Goal: Task Accomplishment & Management: Manage account settings

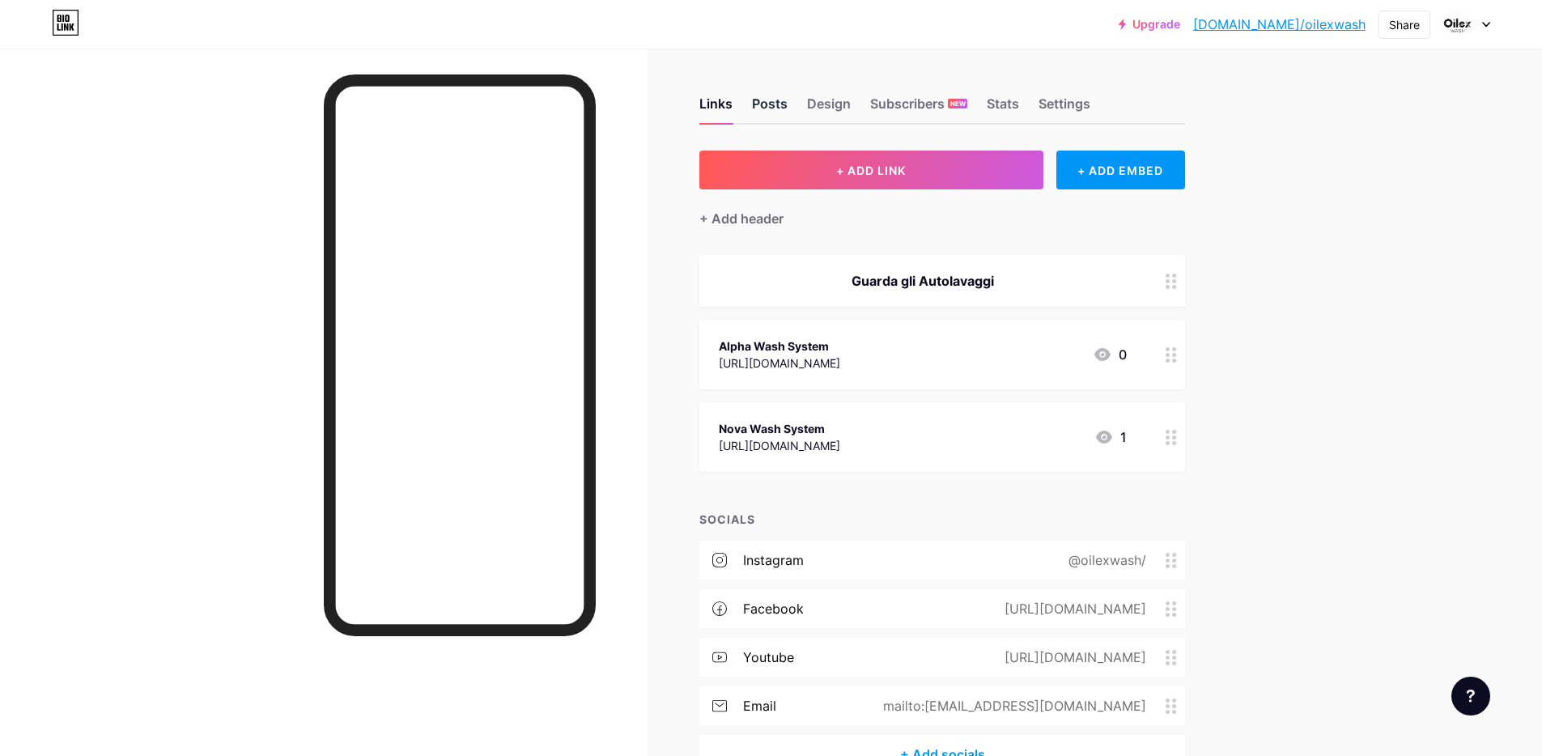
click at [787, 100] on div "Posts" at bounding box center [770, 108] width 36 height 29
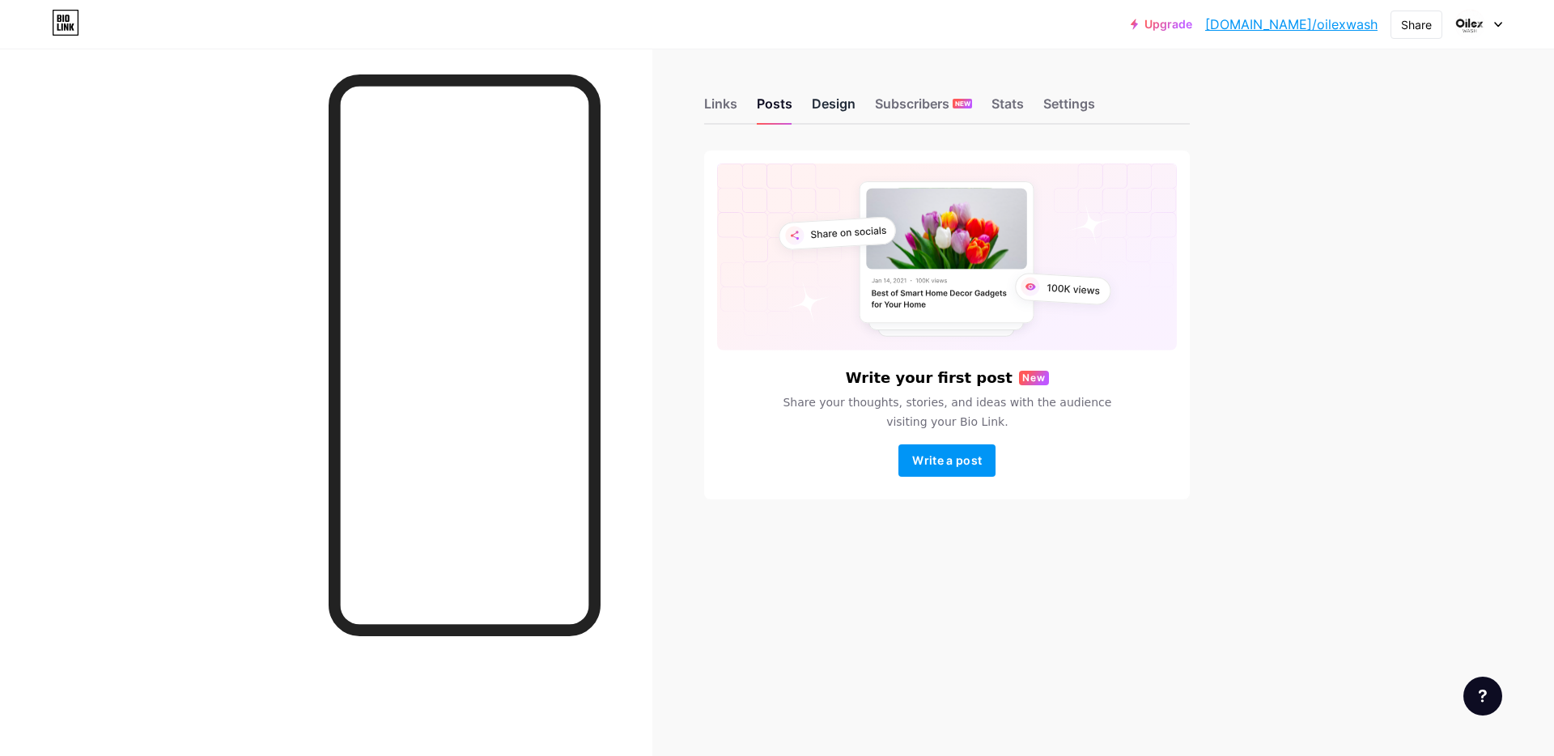
click at [837, 106] on div "Design" at bounding box center [834, 108] width 44 height 29
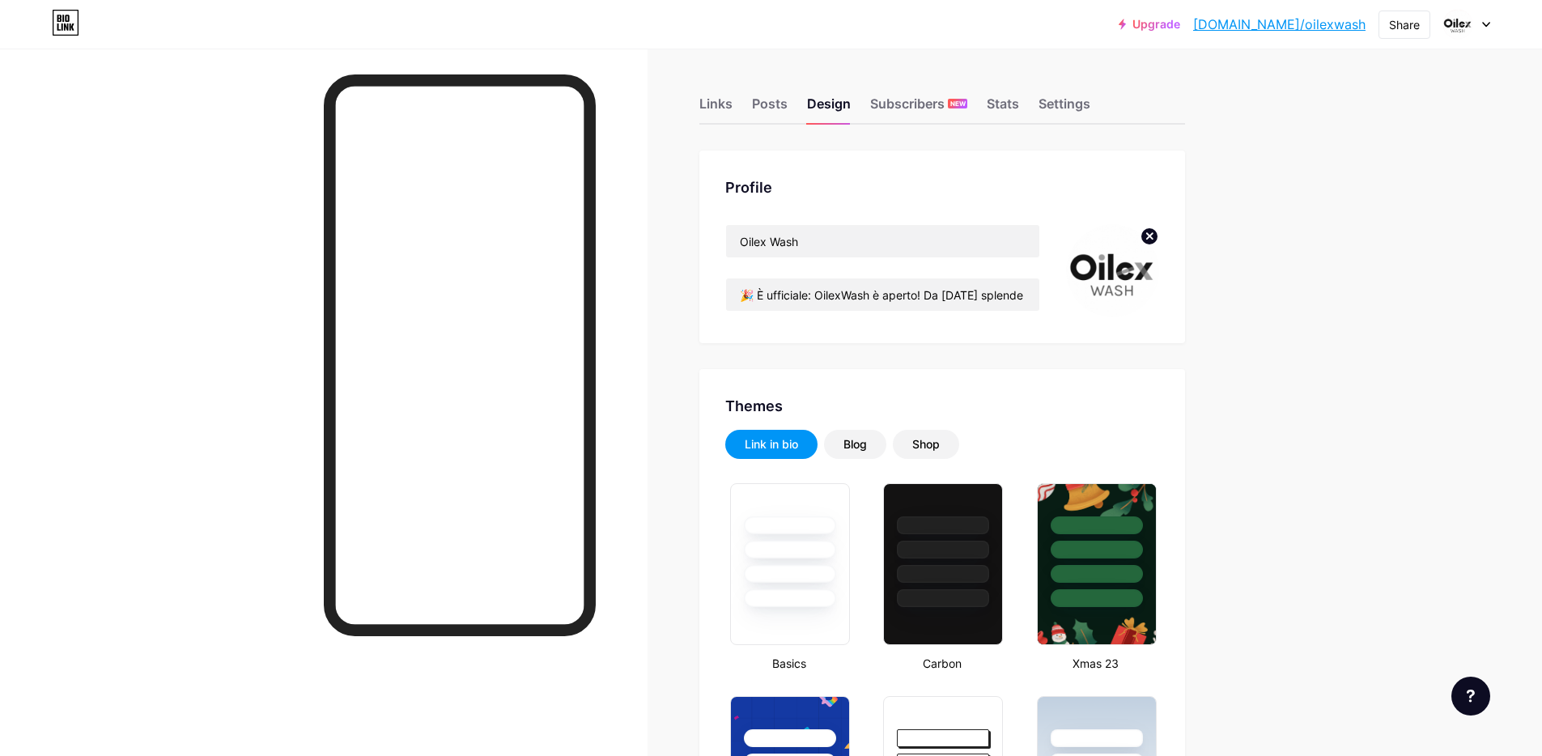
type input "#36353b"
type input "#000000"
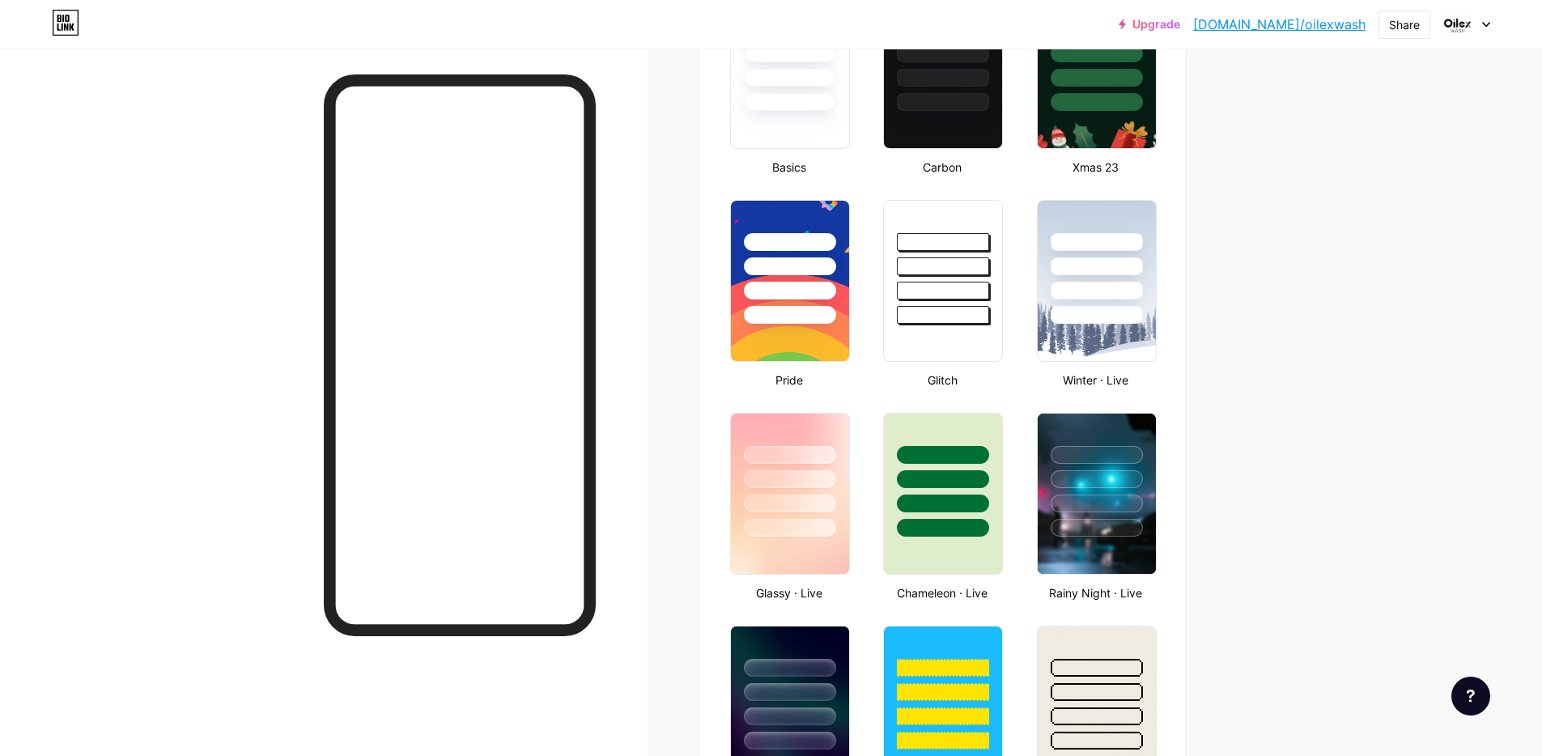
scroll to position [512, 0]
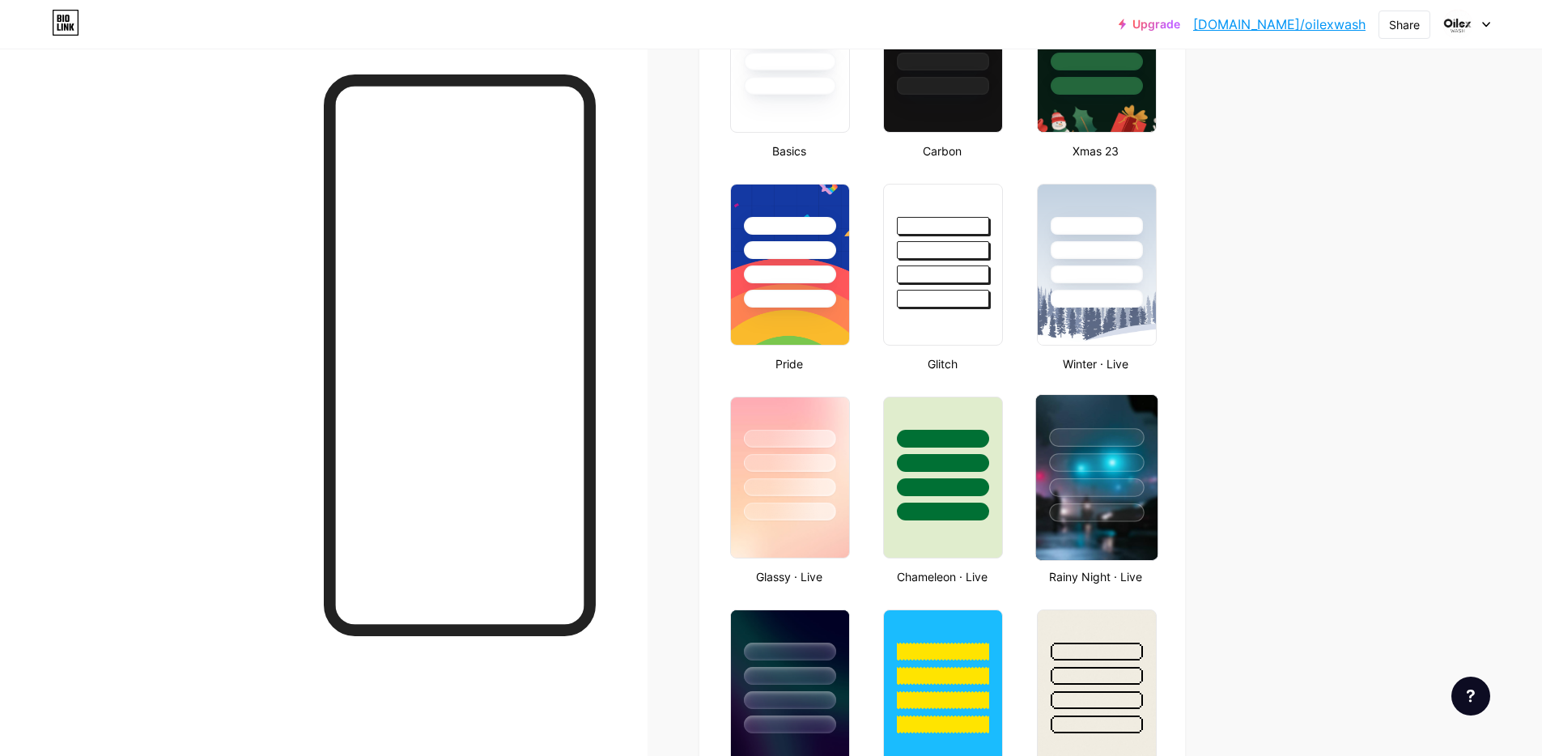
click at [1118, 476] on div at bounding box center [1096, 458] width 121 height 127
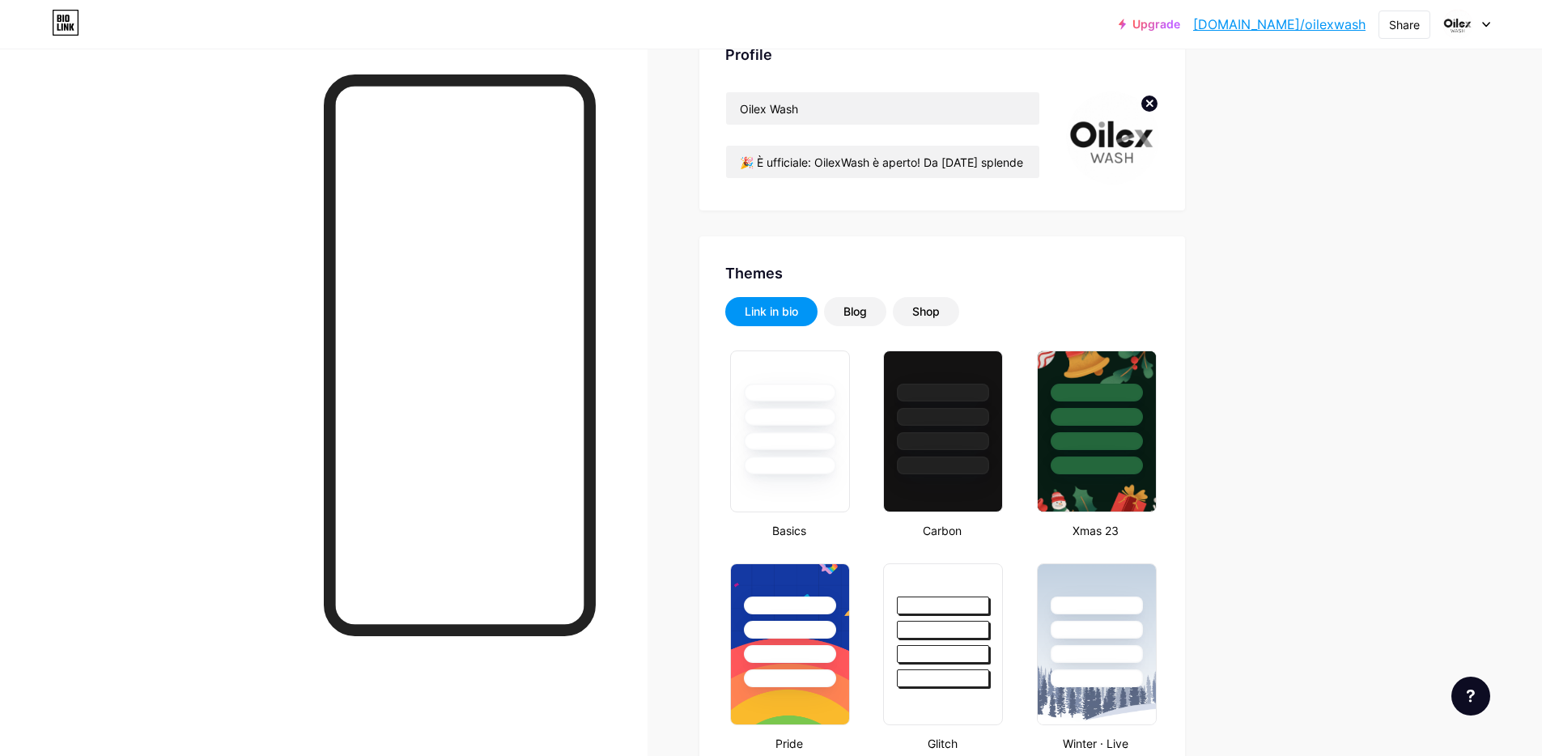
scroll to position [193, 0]
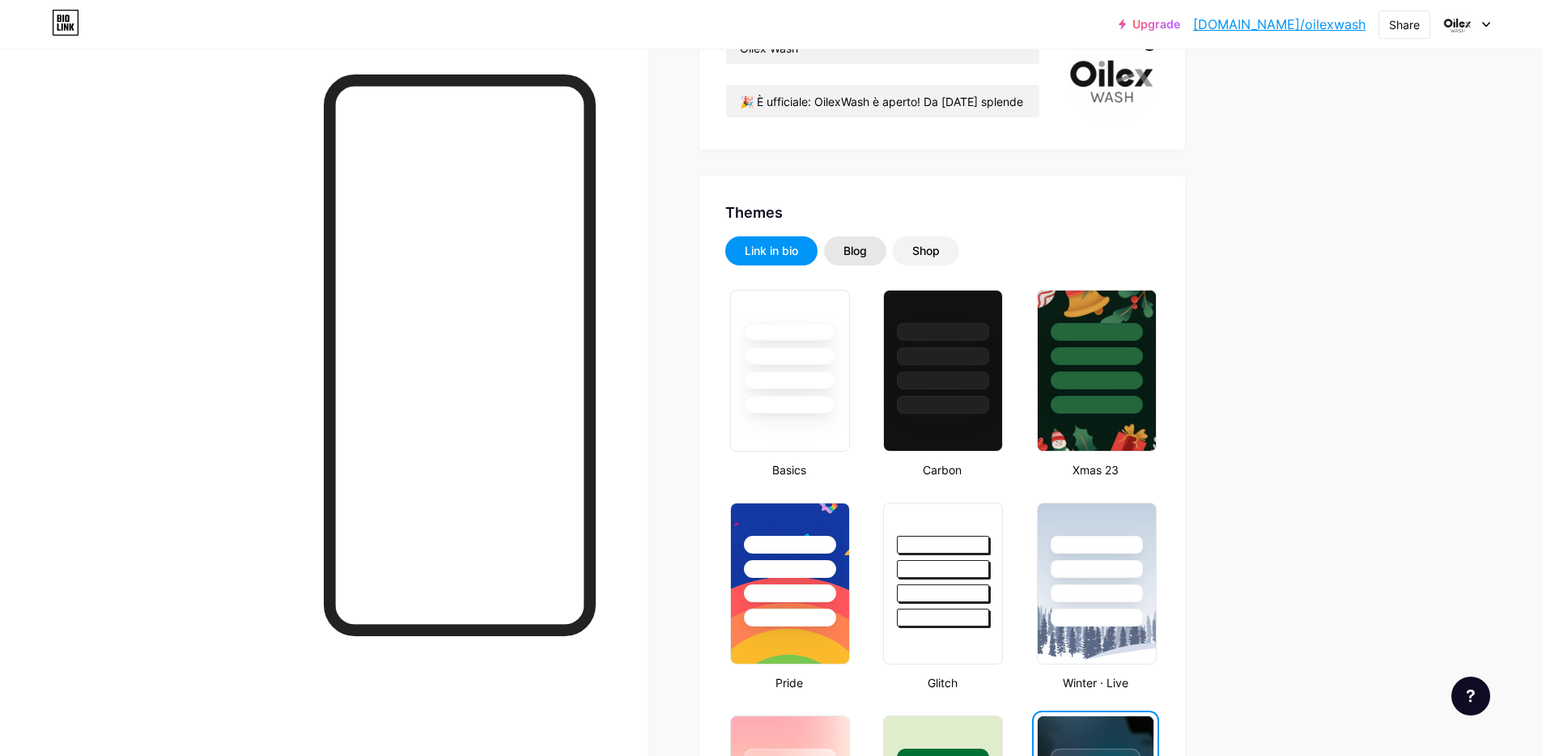
click at [855, 254] on div "Blog" at bounding box center [854, 251] width 23 height 16
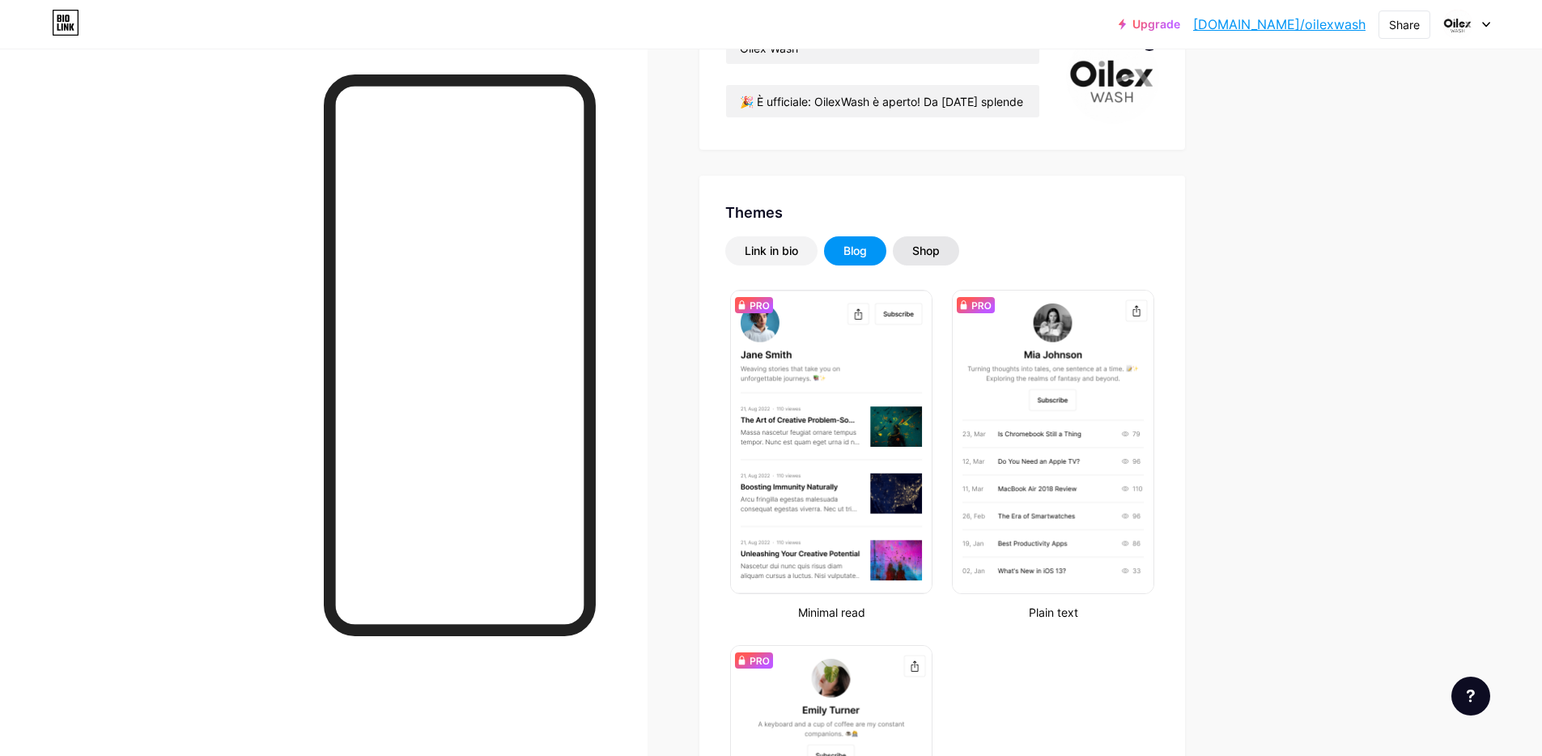
click at [957, 248] on div "Shop" at bounding box center [926, 250] width 66 height 29
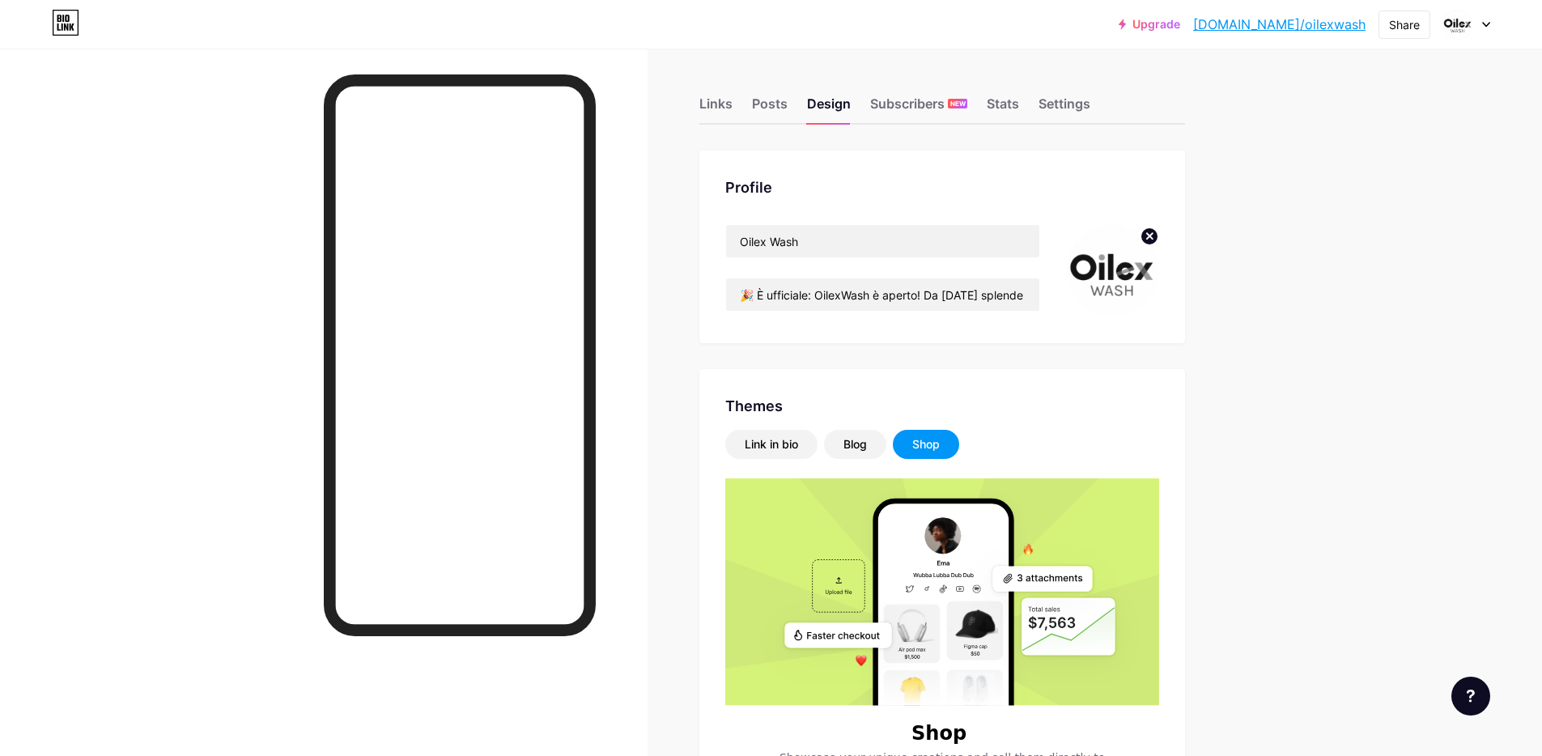
scroll to position [575, 0]
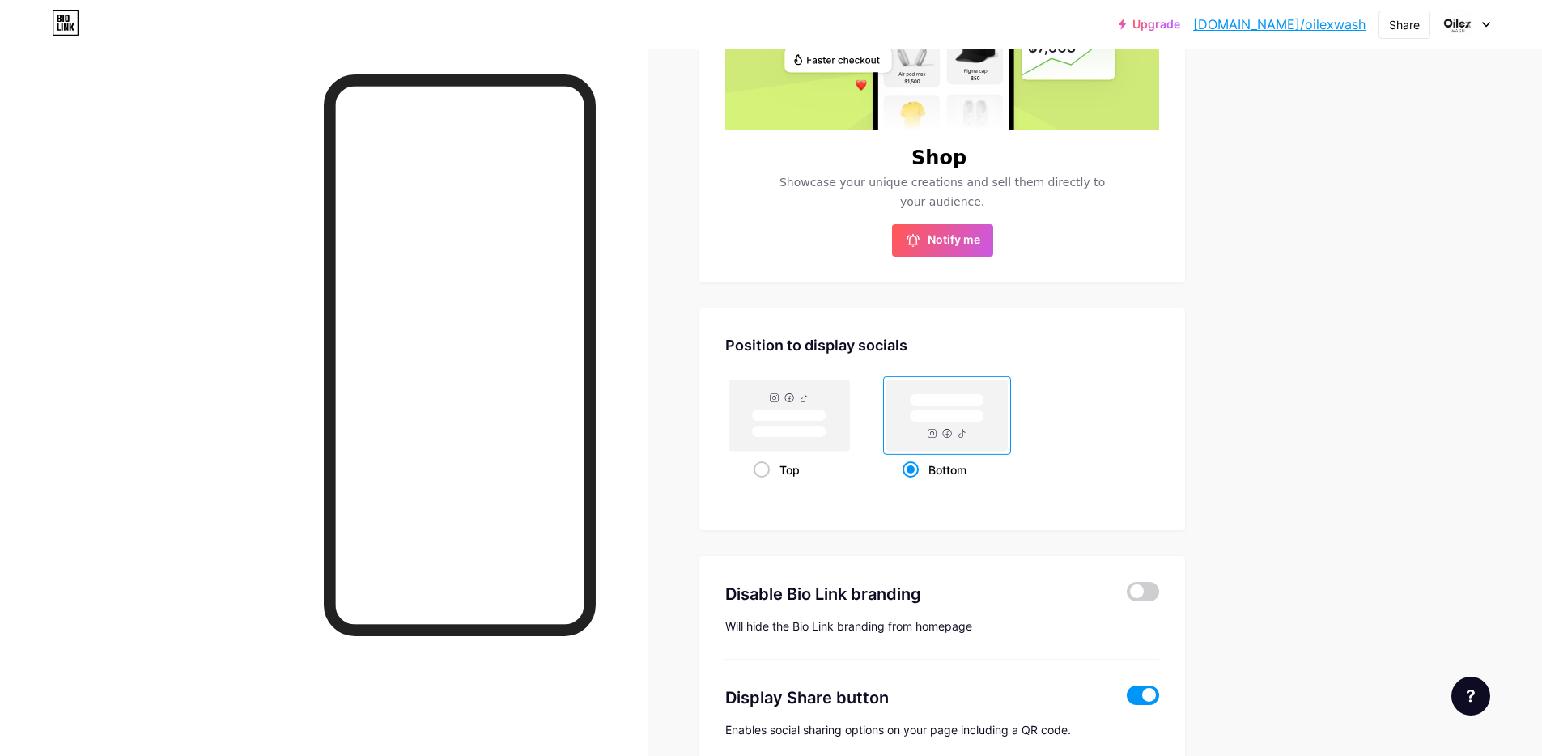
click at [1139, 693] on span at bounding box center [1143, 694] width 32 height 19
click at [1127, 699] on input "checkbox" at bounding box center [1127, 699] width 0 height 0
click at [1143, 699] on span at bounding box center [1143, 694] width 32 height 19
click at [1127, 699] on input "checkbox" at bounding box center [1127, 699] width 0 height 0
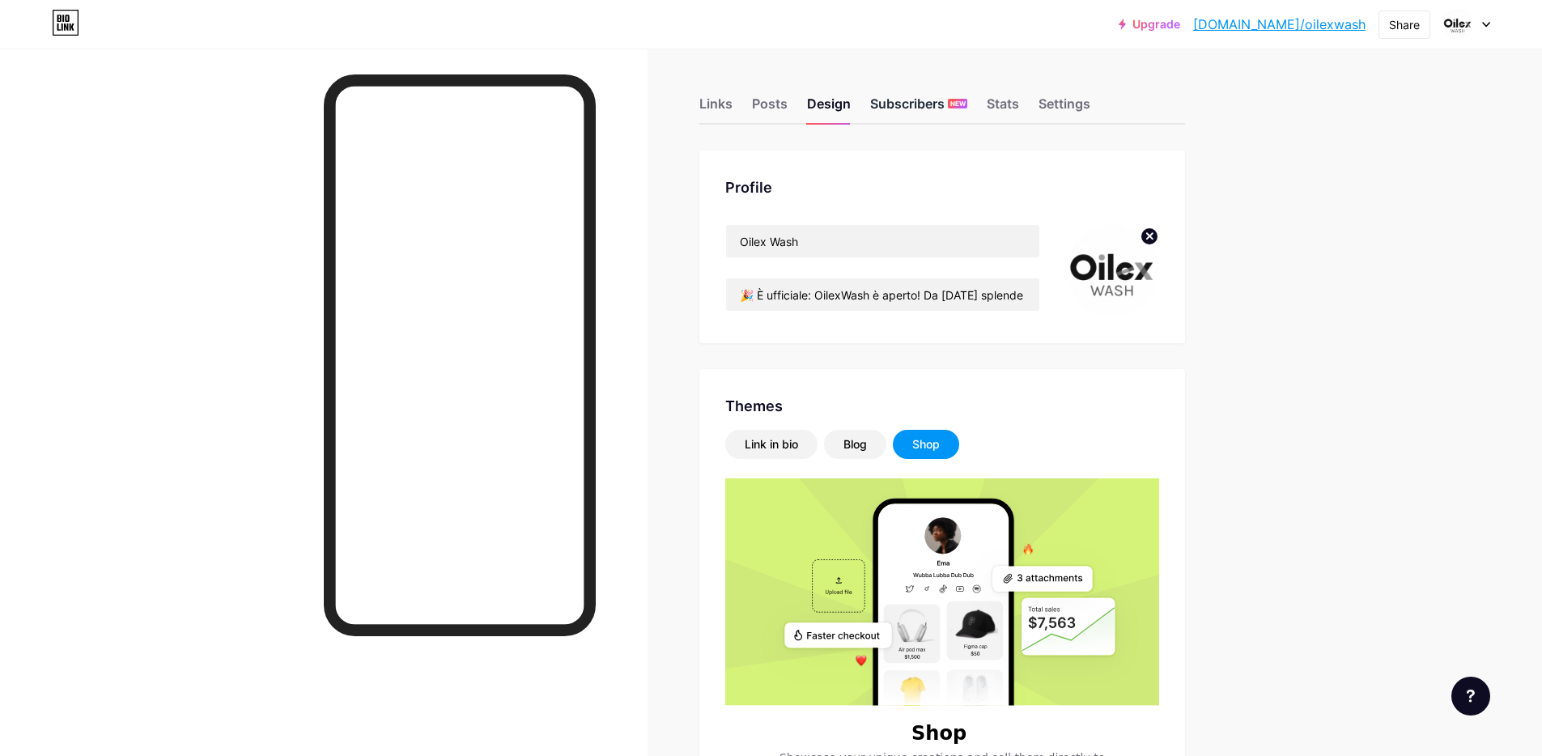
click at [914, 103] on div "Subscribers NEW" at bounding box center [918, 108] width 97 height 29
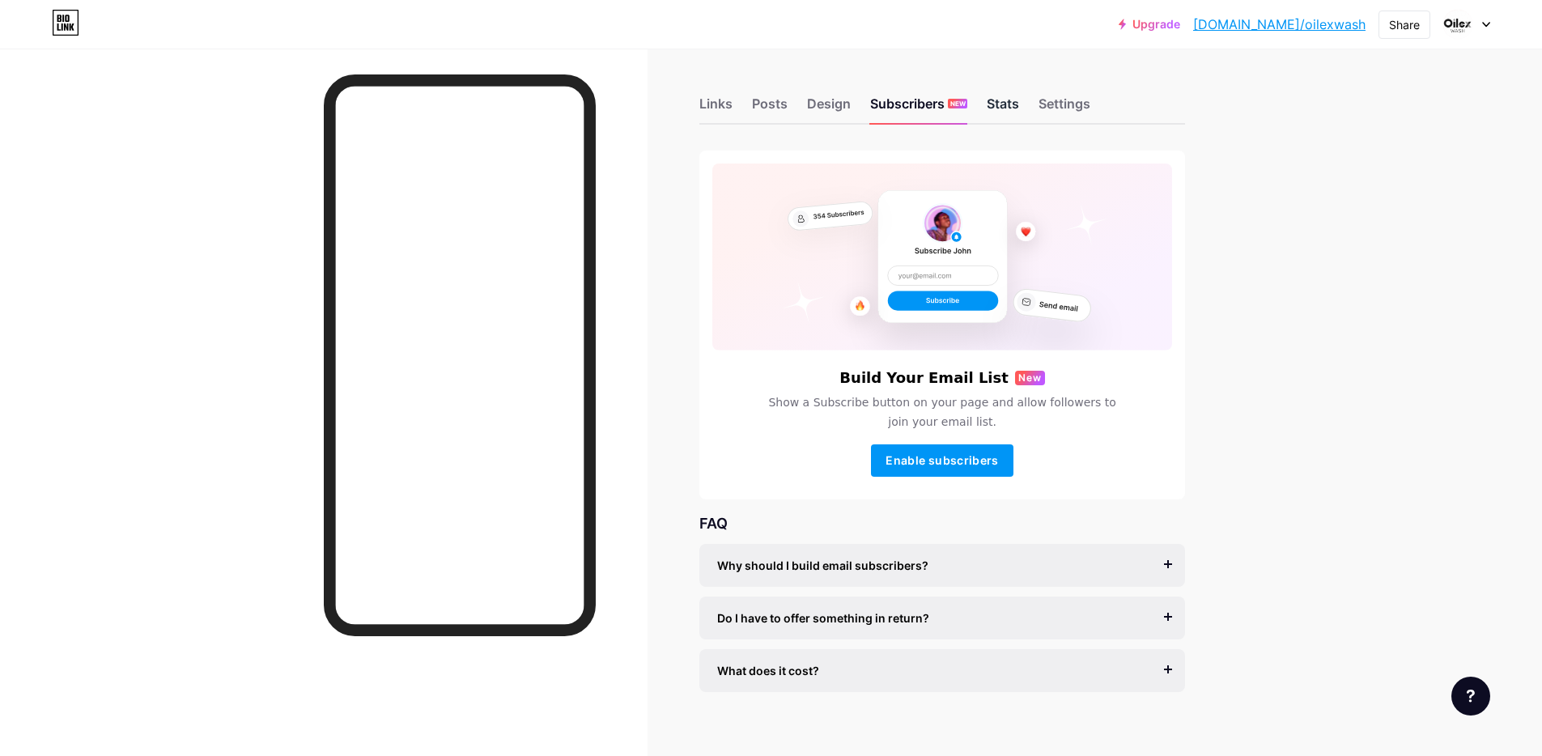
click at [1008, 106] on div "Stats" at bounding box center [1003, 108] width 32 height 29
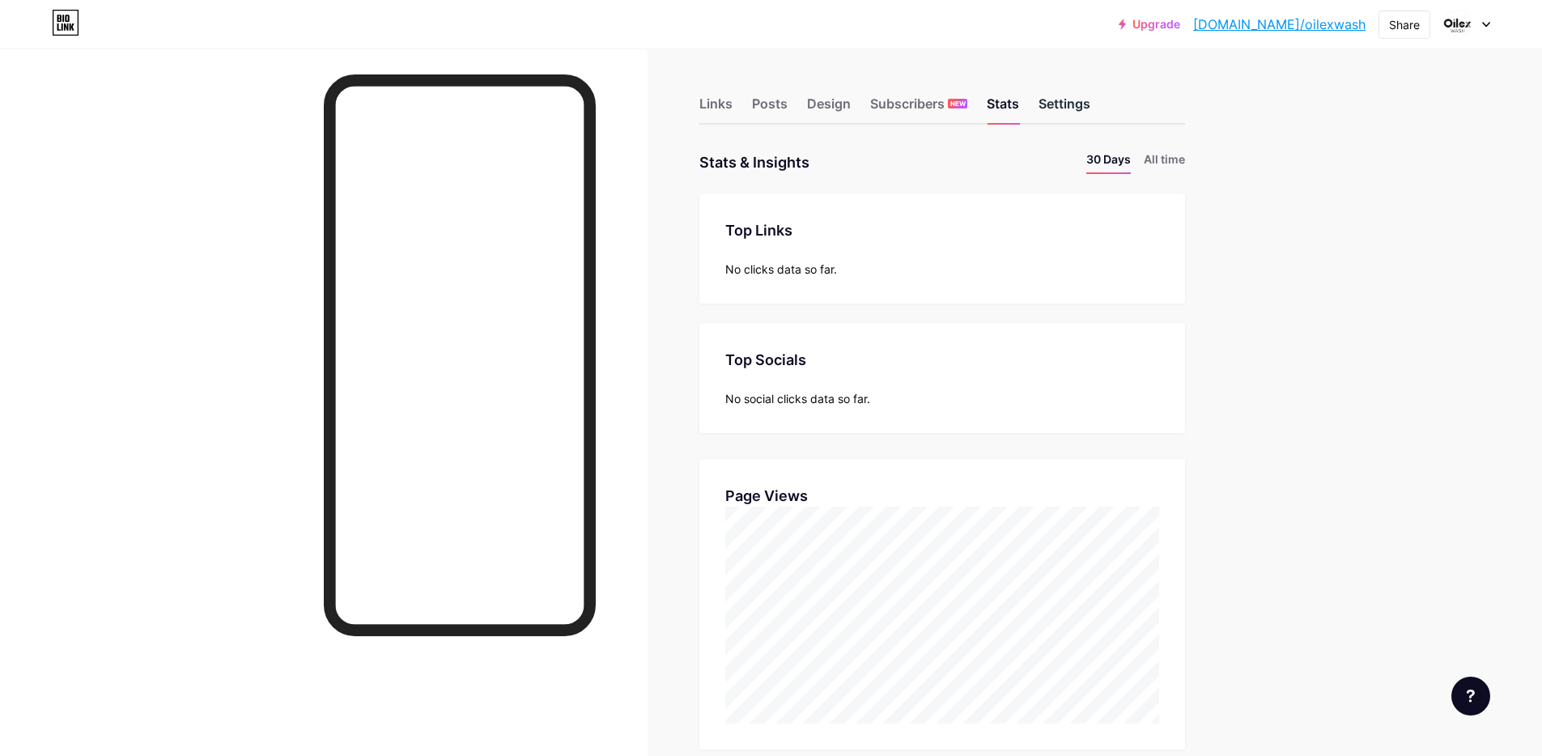
click at [1064, 105] on div "Settings" at bounding box center [1064, 108] width 52 height 29
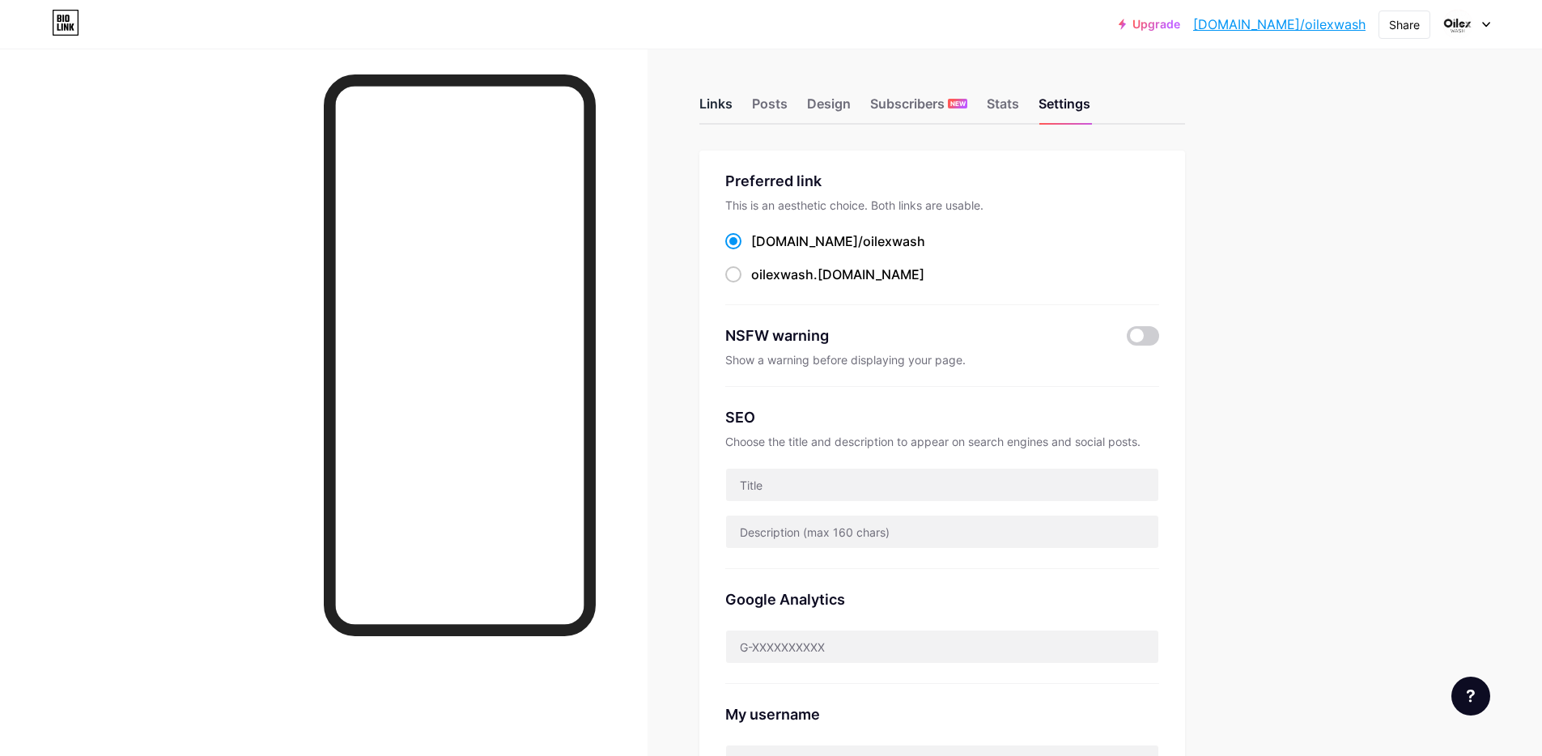
click at [707, 102] on div "Links" at bounding box center [715, 108] width 33 height 29
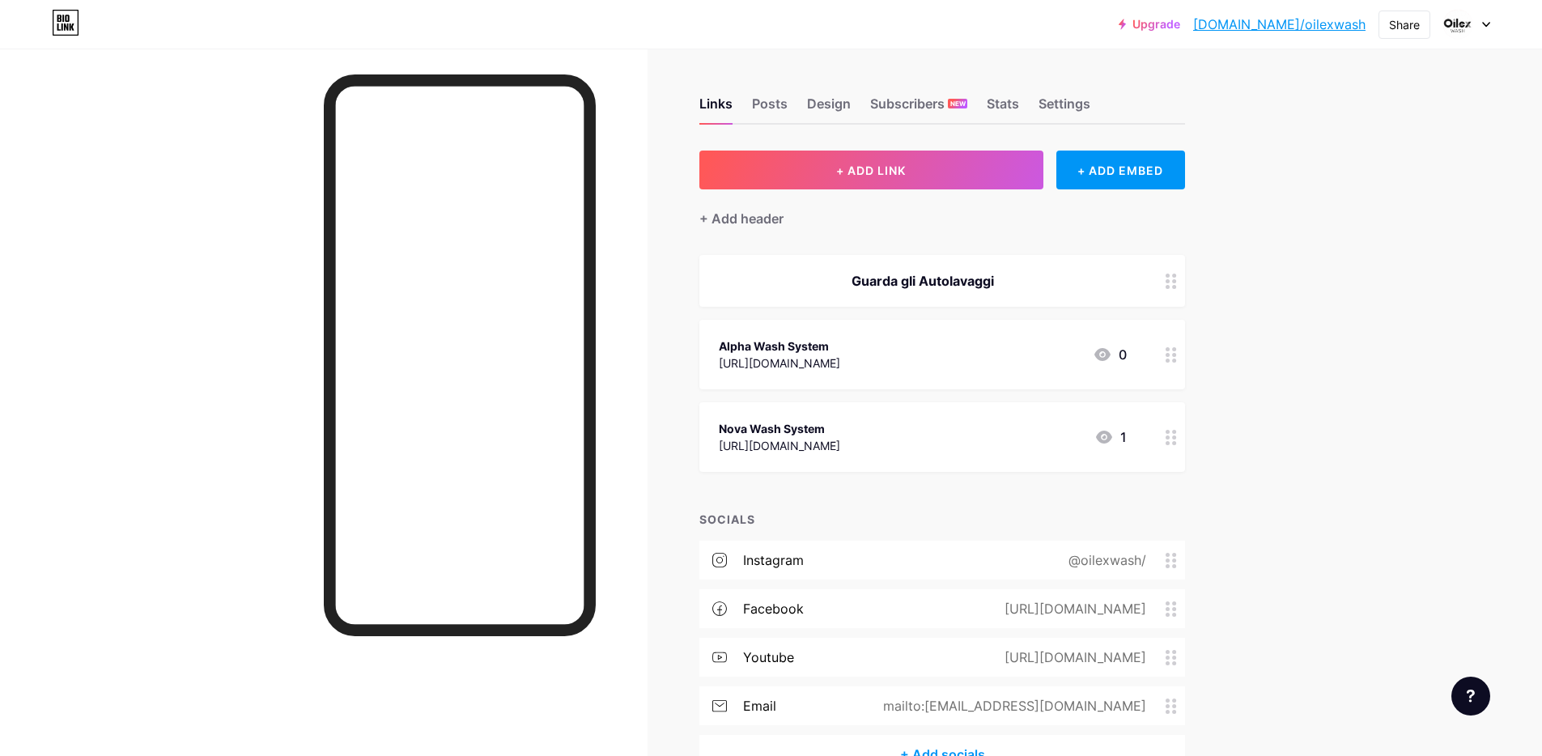
click at [868, 280] on div "Guarda gli Autolavaggi" at bounding box center [923, 280] width 408 height 19
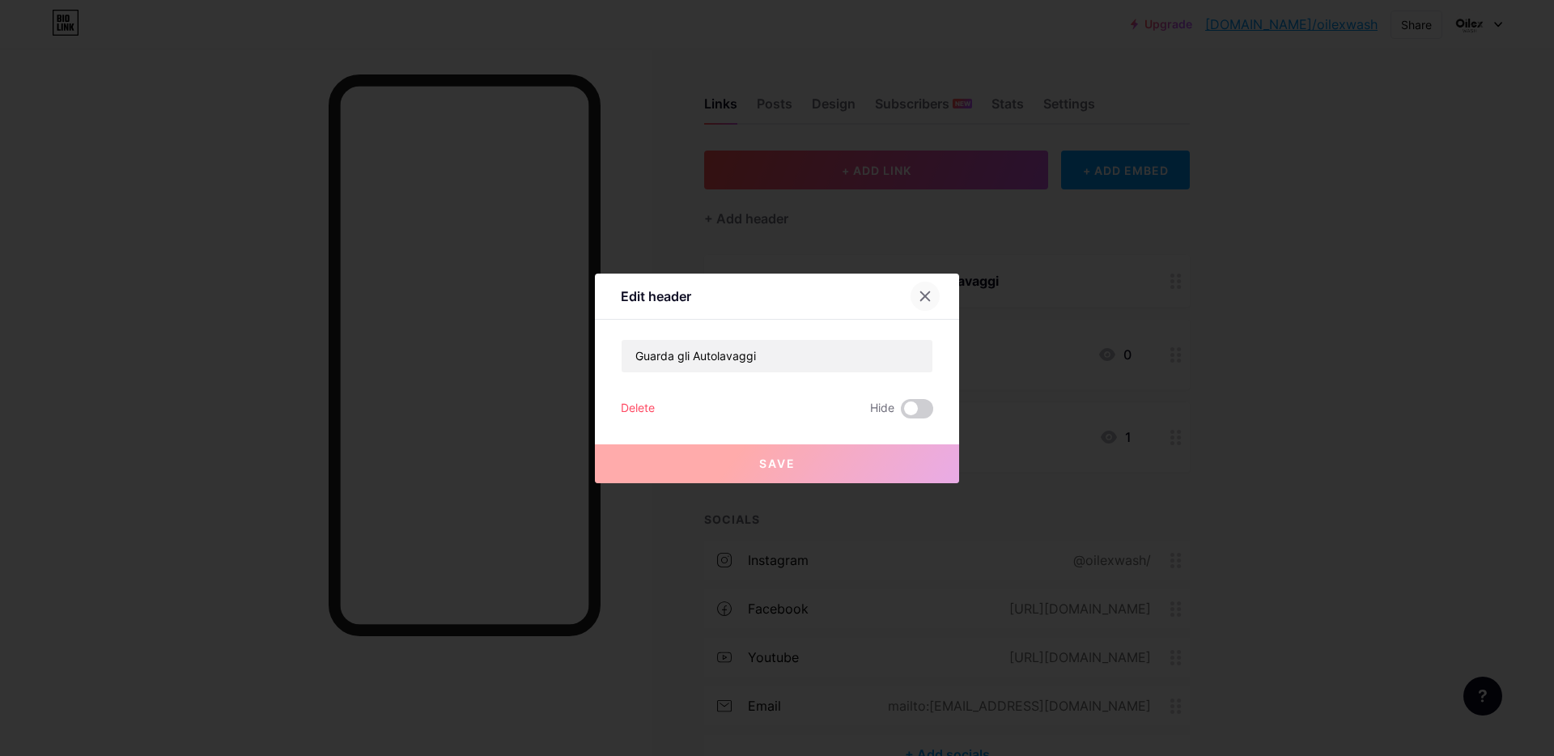
click at [920, 291] on icon at bounding box center [925, 296] width 13 height 13
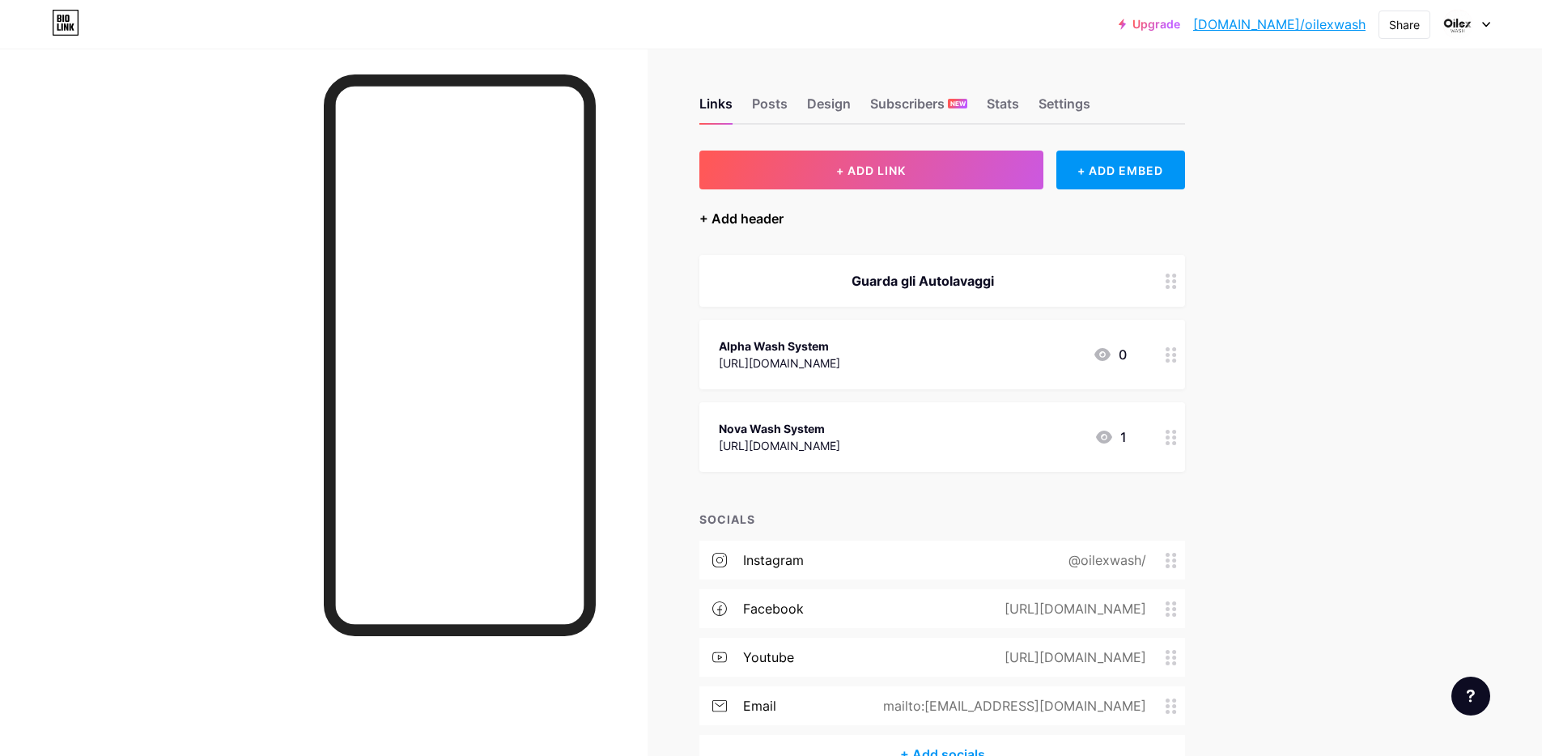
click at [766, 214] on div "+ Add header" at bounding box center [741, 218] width 84 height 19
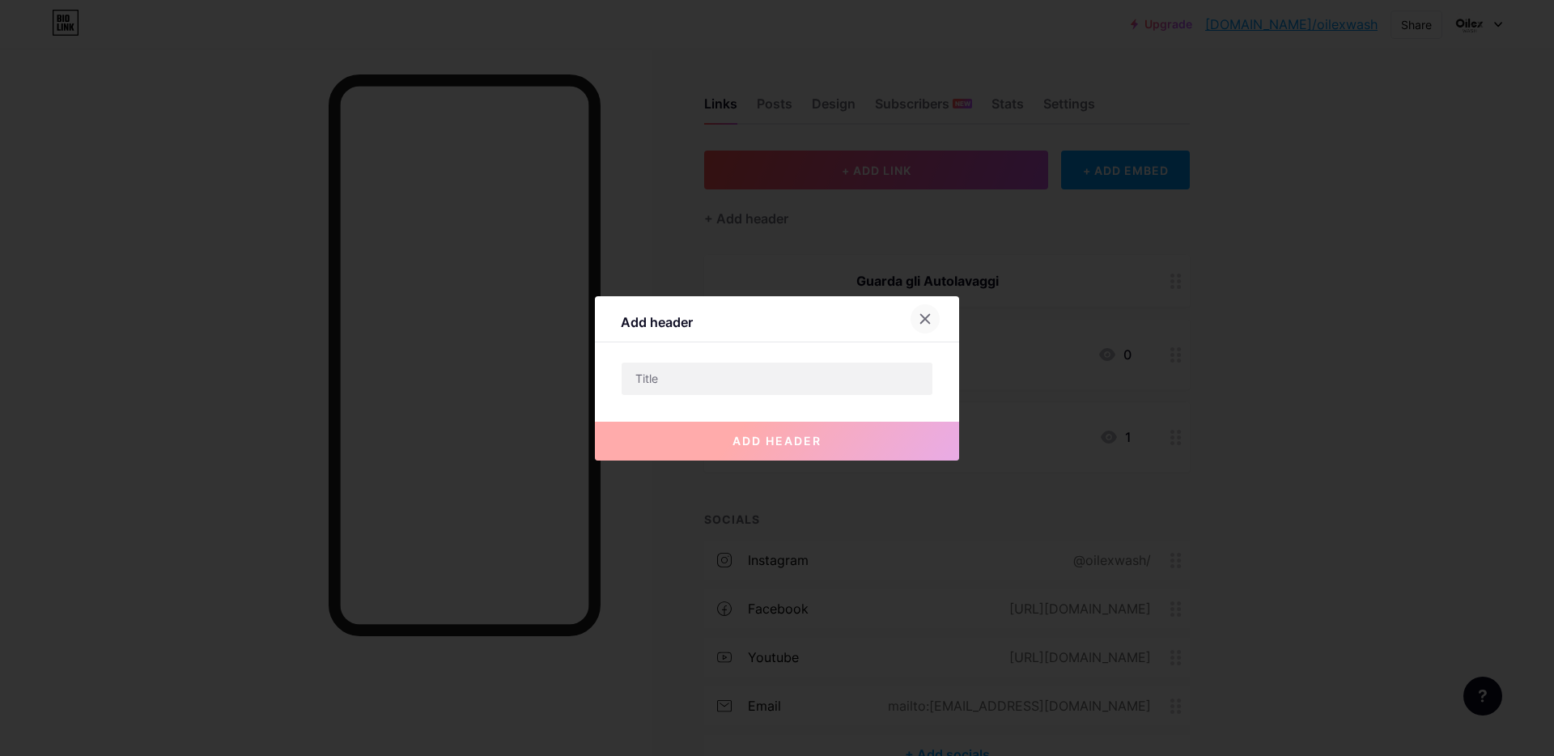
click at [922, 316] on icon at bounding box center [925, 318] width 9 height 9
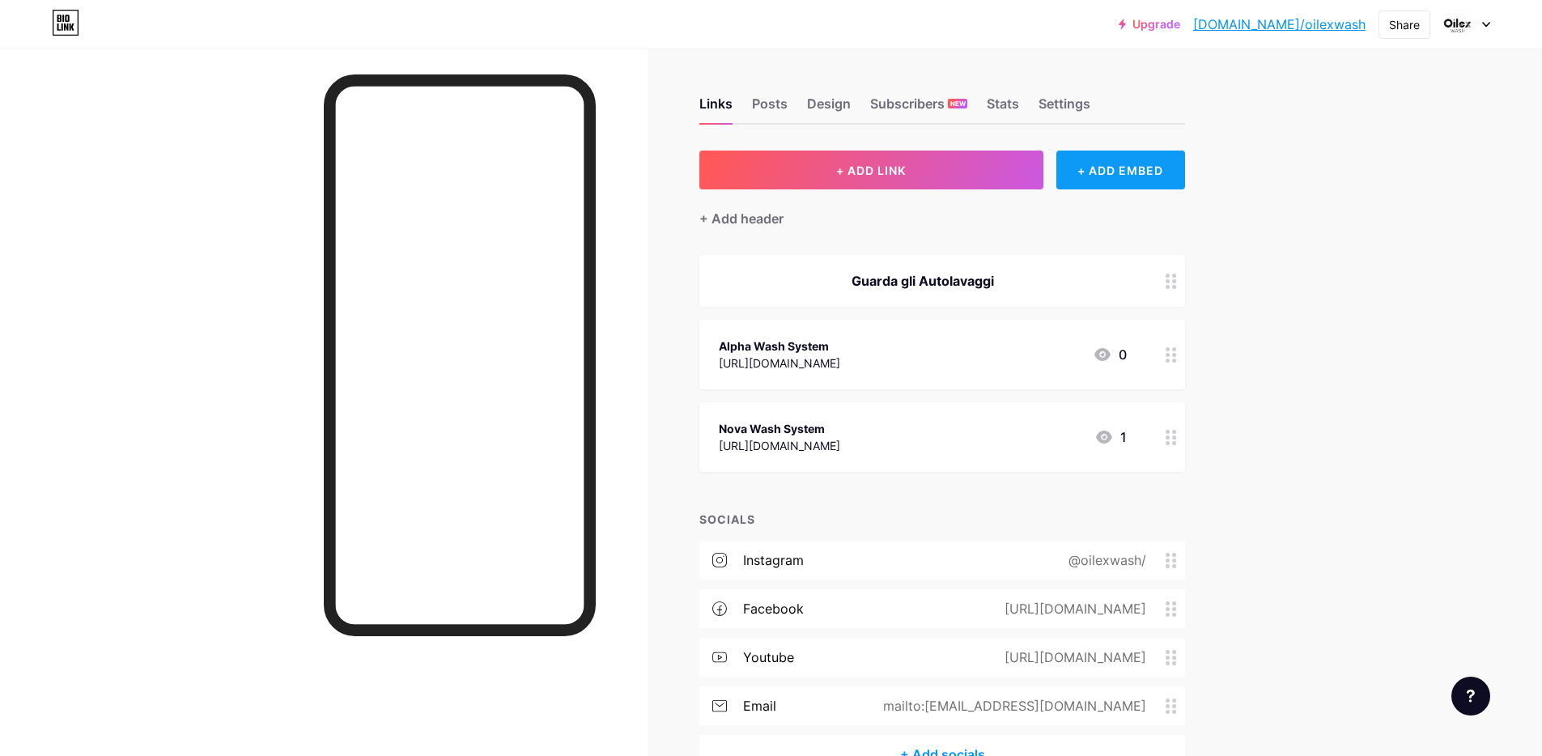
click at [1105, 180] on div "+ ADD EMBED" at bounding box center [1120, 170] width 129 height 39
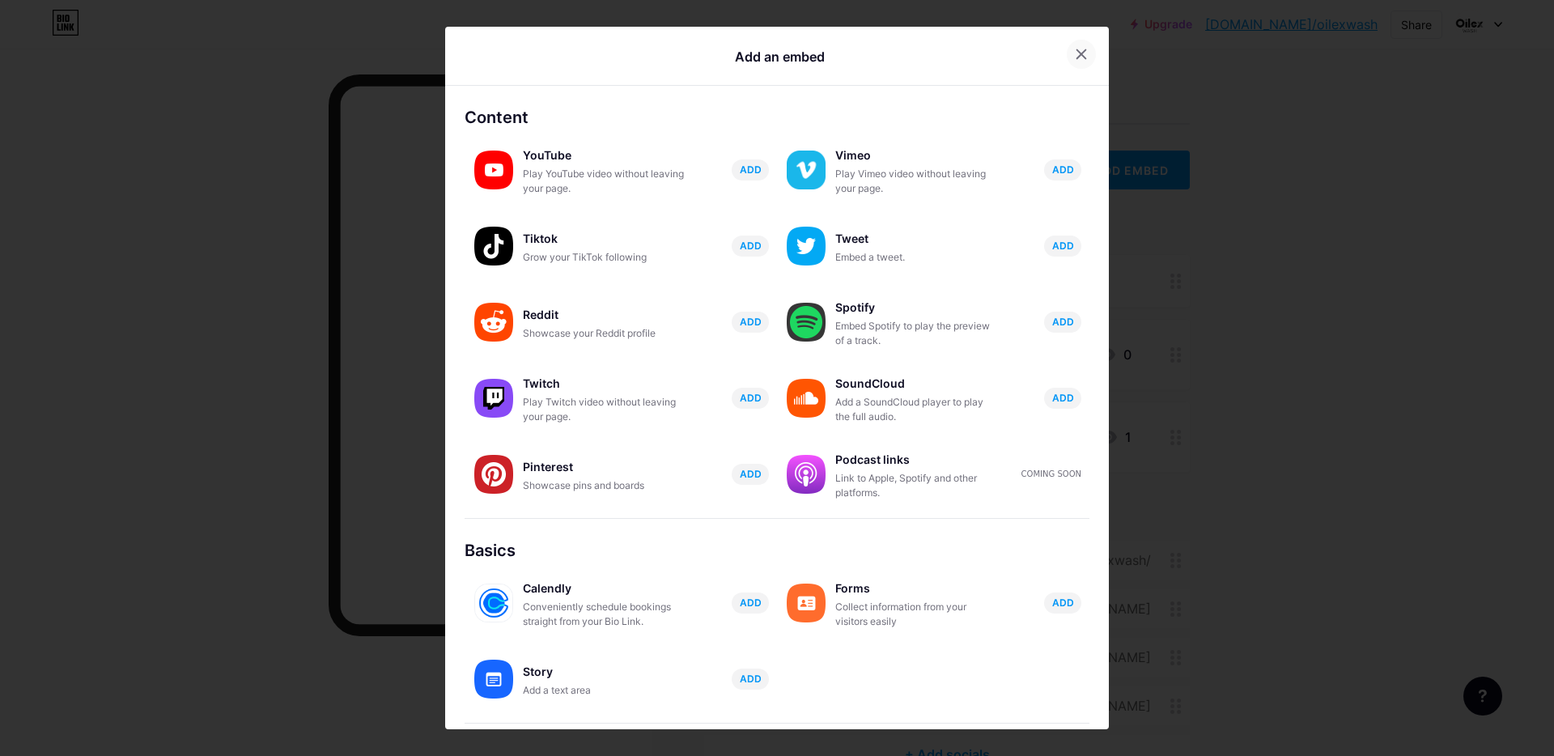
click at [1075, 57] on icon at bounding box center [1081, 54] width 13 height 13
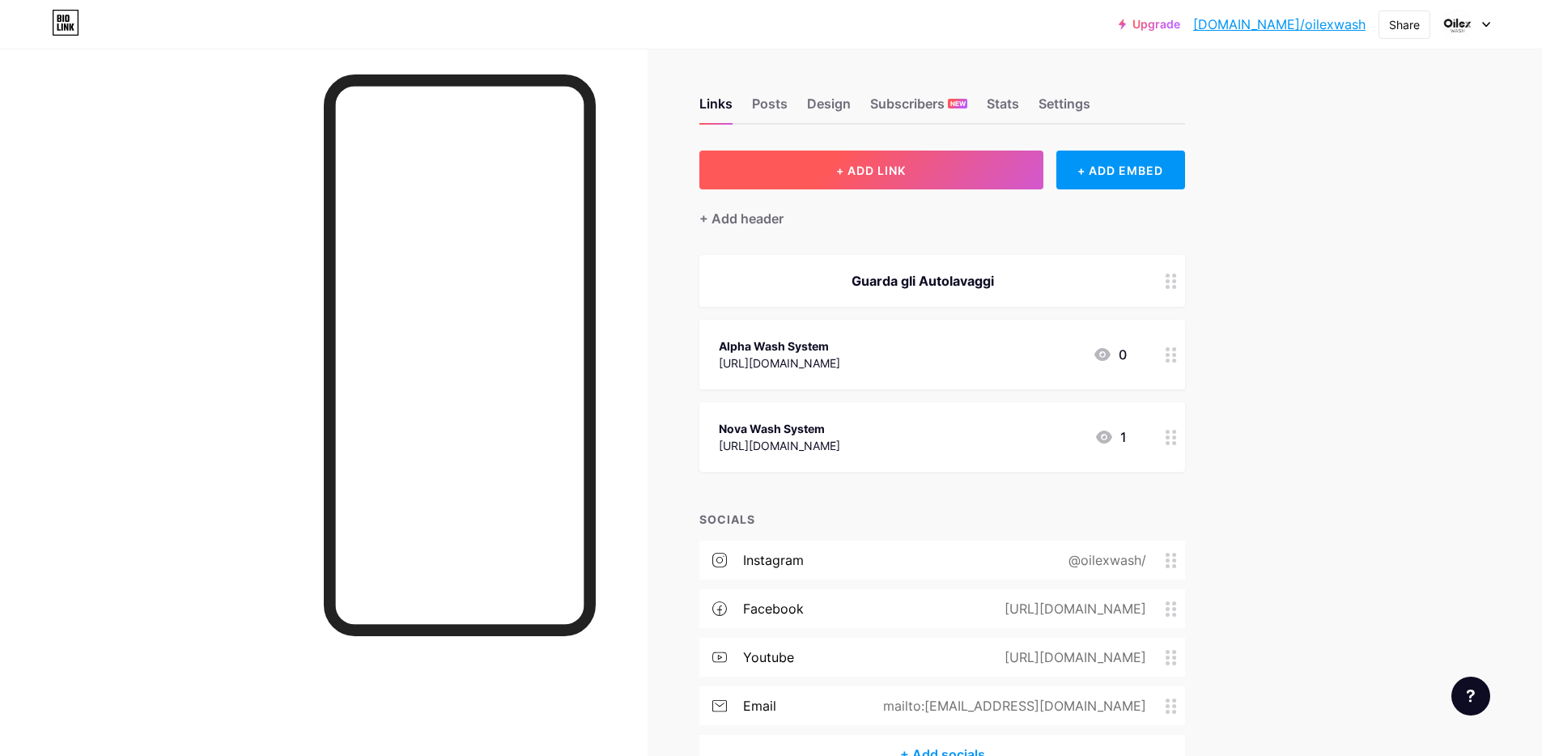
click at [852, 172] on span "+ ADD LINK" at bounding box center [871, 170] width 70 height 14
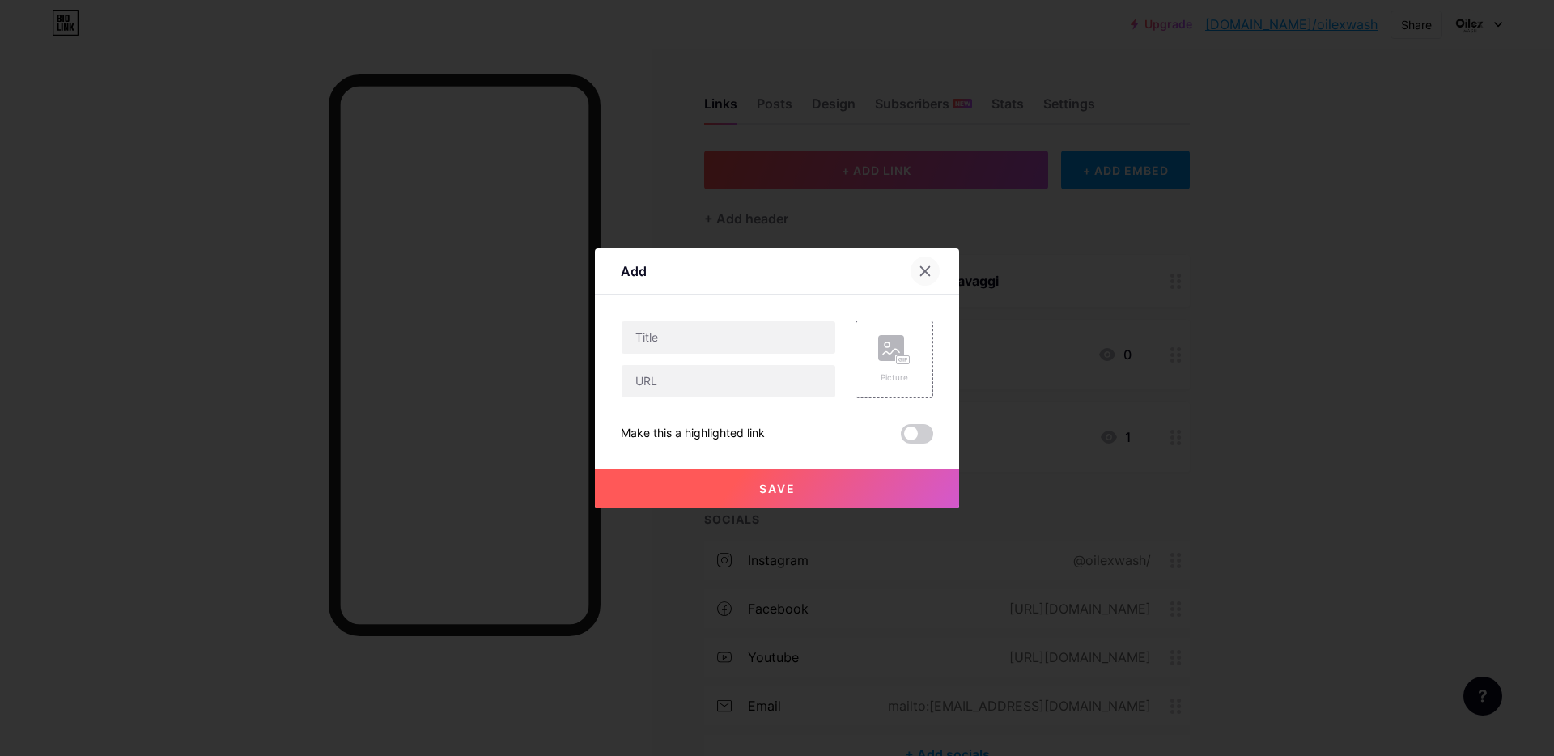
click at [925, 266] on div at bounding box center [924, 271] width 29 height 29
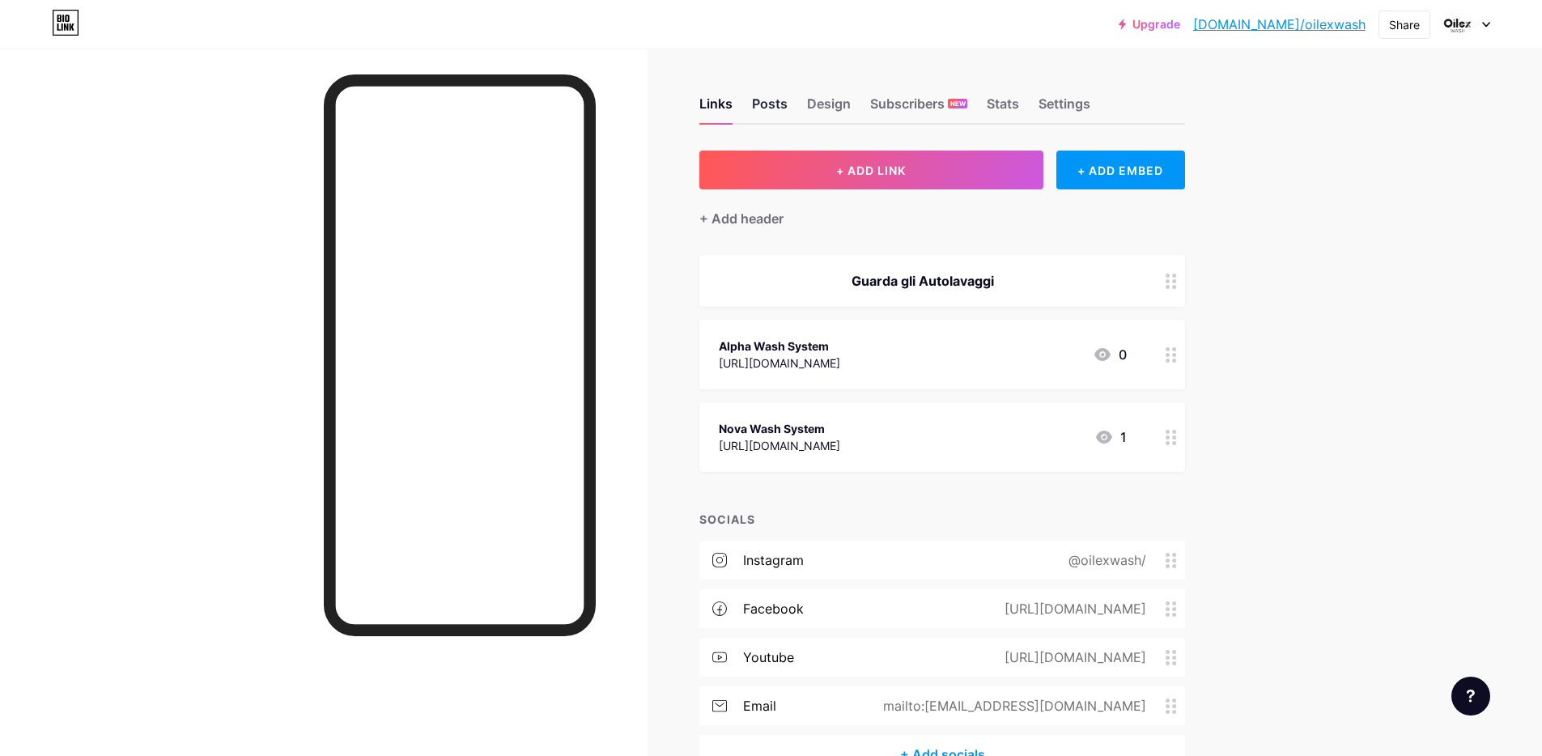
click at [781, 110] on div "Posts" at bounding box center [770, 108] width 36 height 29
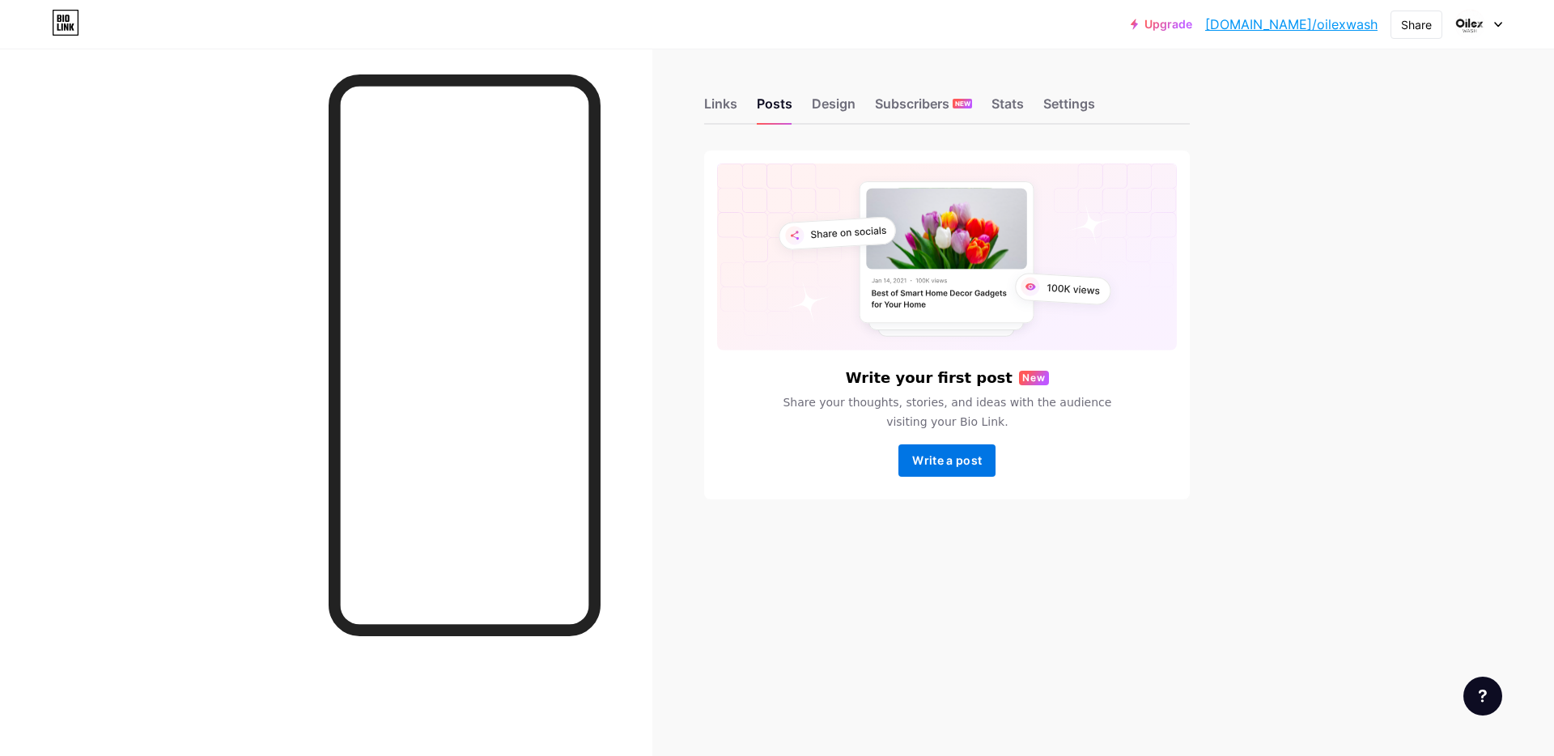
click at [963, 460] on span "Write a post" at bounding box center [947, 460] width 70 height 14
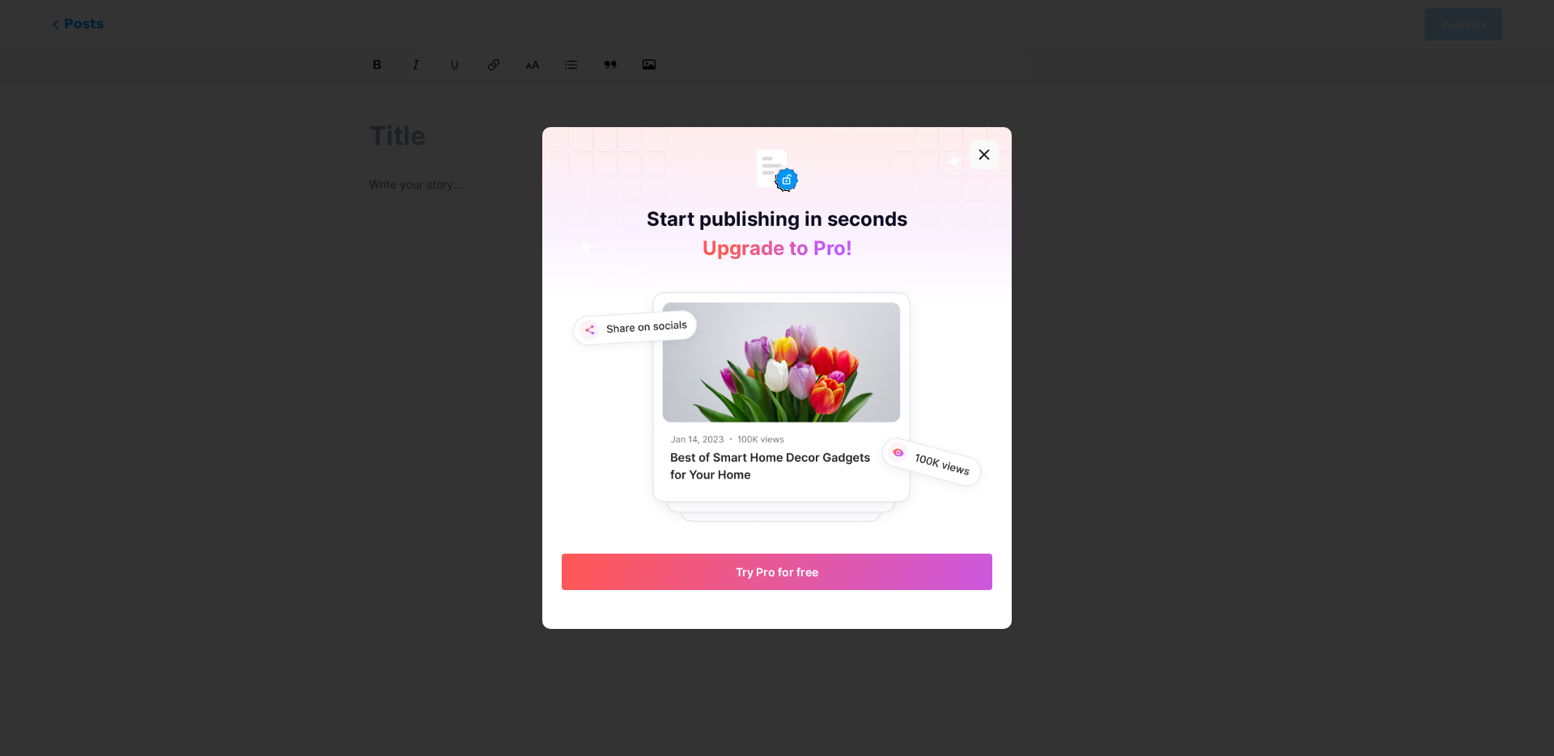
click at [980, 153] on icon at bounding box center [984, 155] width 9 height 9
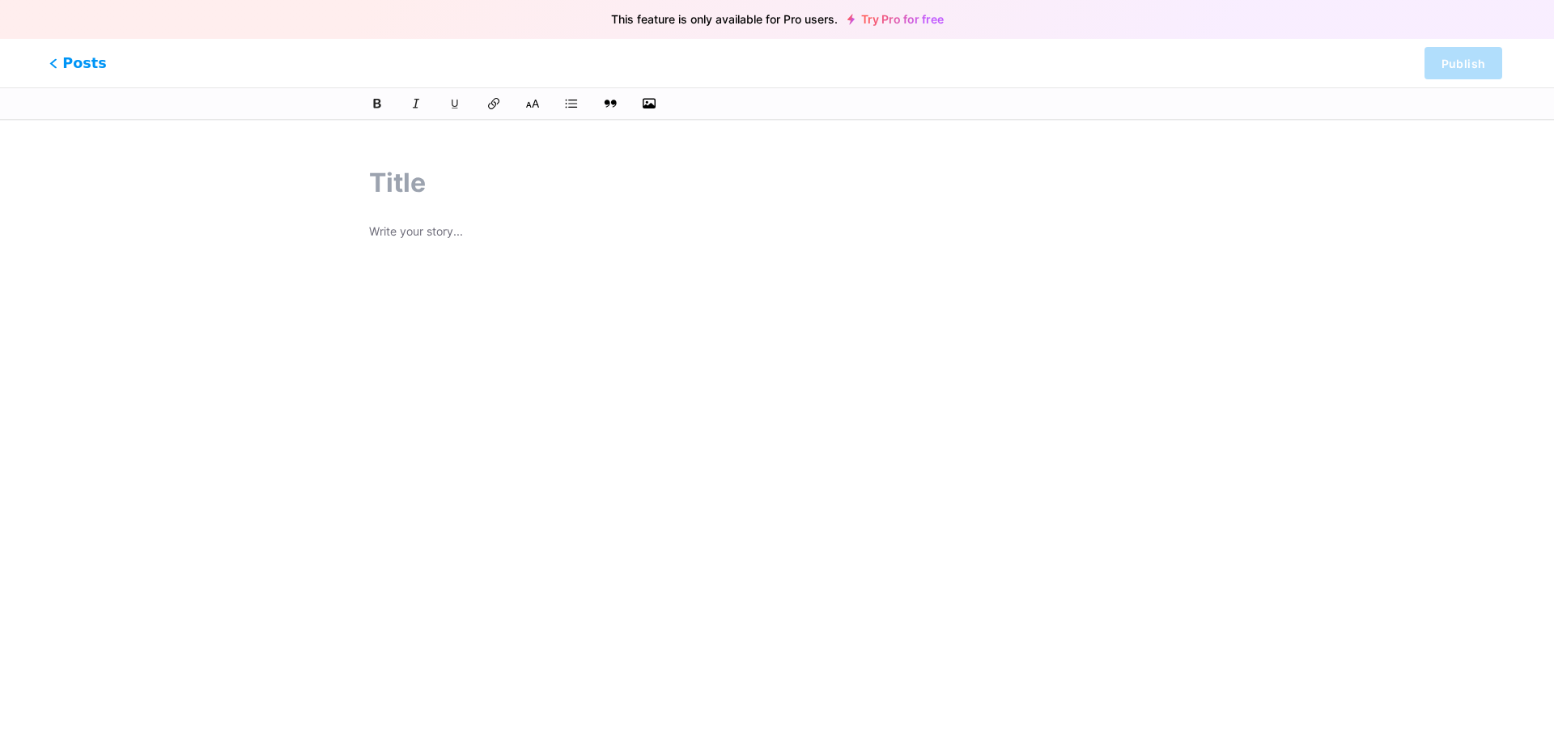
click at [89, 60] on span "Posts" at bounding box center [77, 63] width 57 height 21
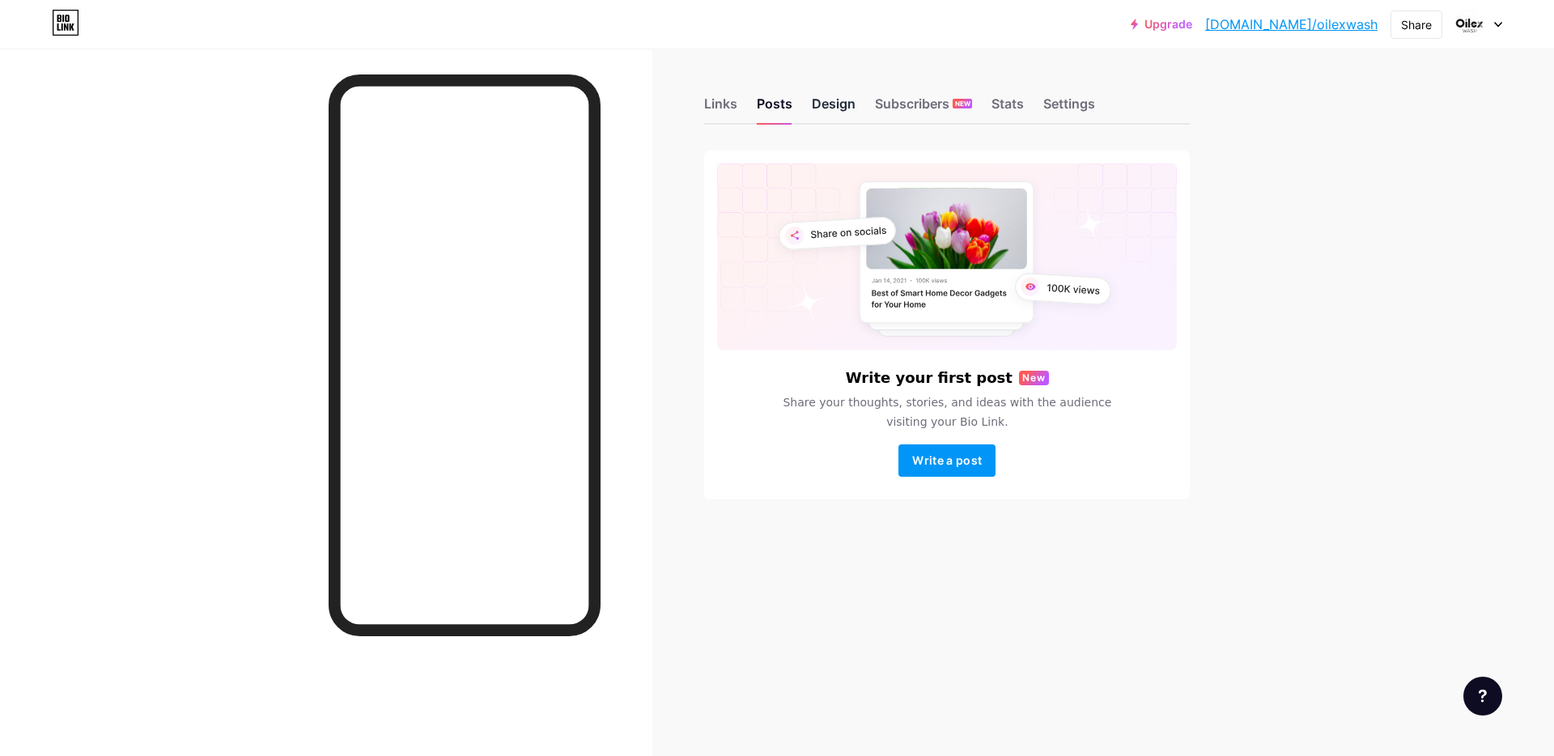
click at [842, 111] on div "Design" at bounding box center [834, 108] width 44 height 29
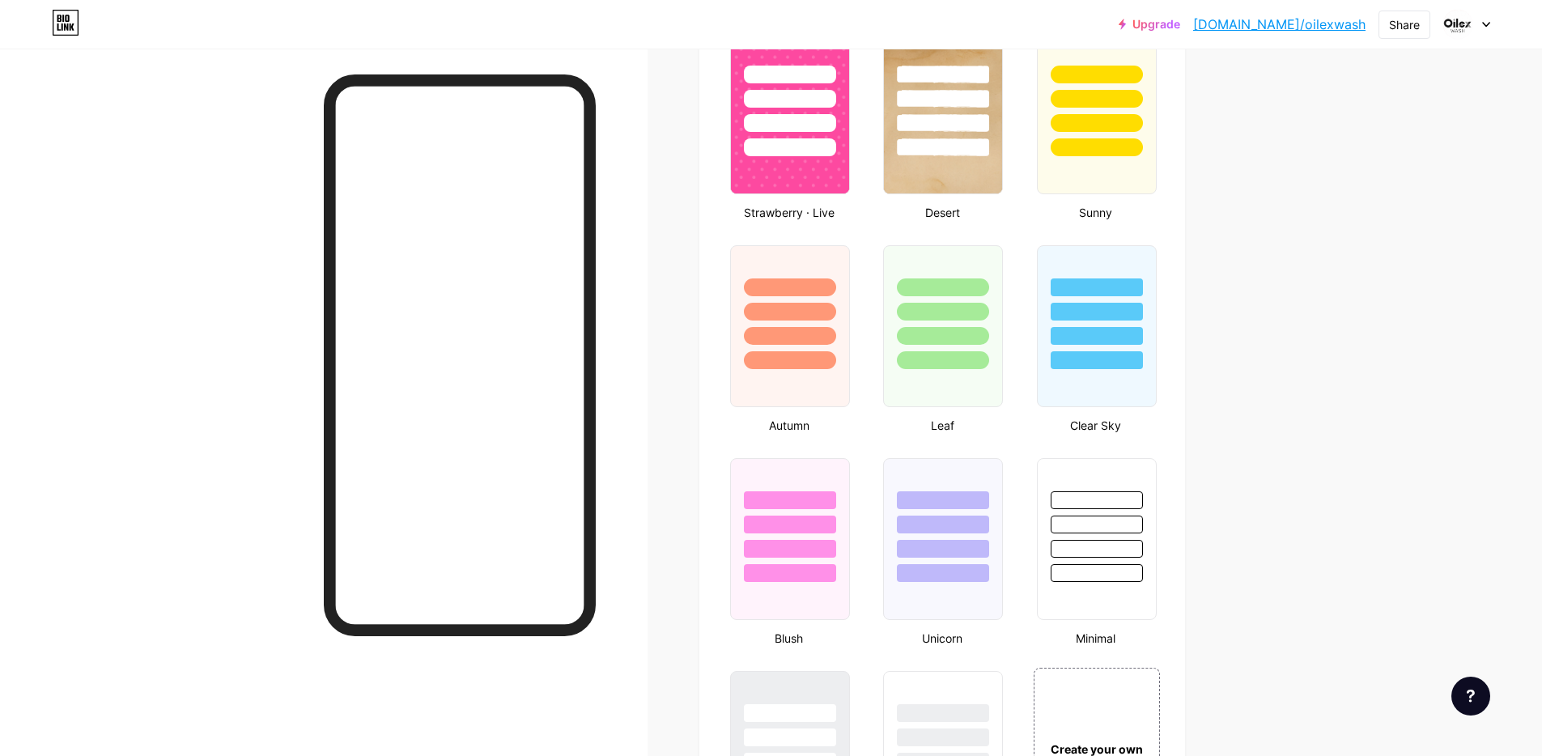
scroll to position [1827, 0]
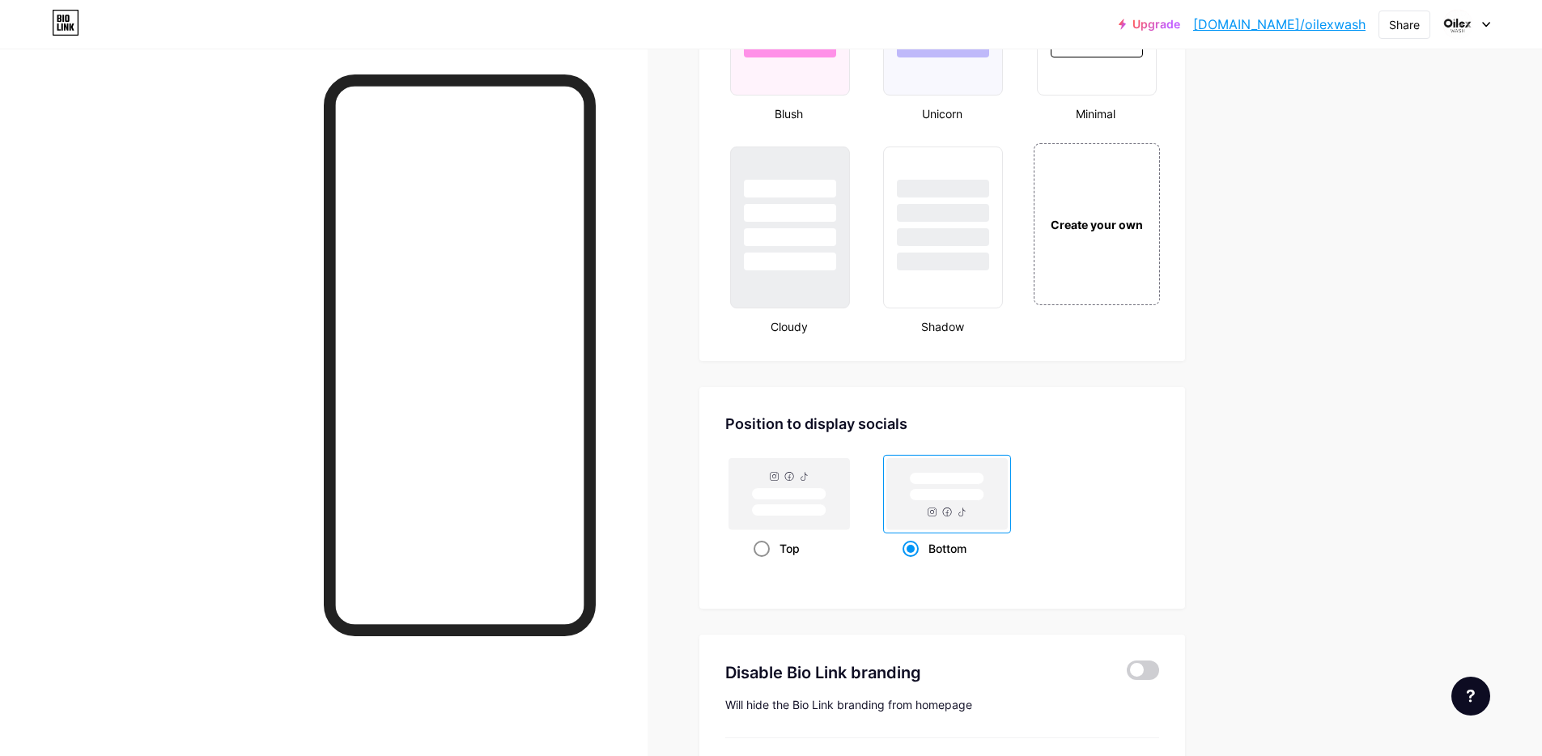
click at [770, 545] on span at bounding box center [761, 549] width 16 height 16
click at [764, 563] on input "Top" at bounding box center [758, 568] width 11 height 11
radio input "true"
click at [952, 511] on icon at bounding box center [947, 511] width 9 height 9
click at [913, 563] on input "Bottom" at bounding box center [907, 568] width 11 height 11
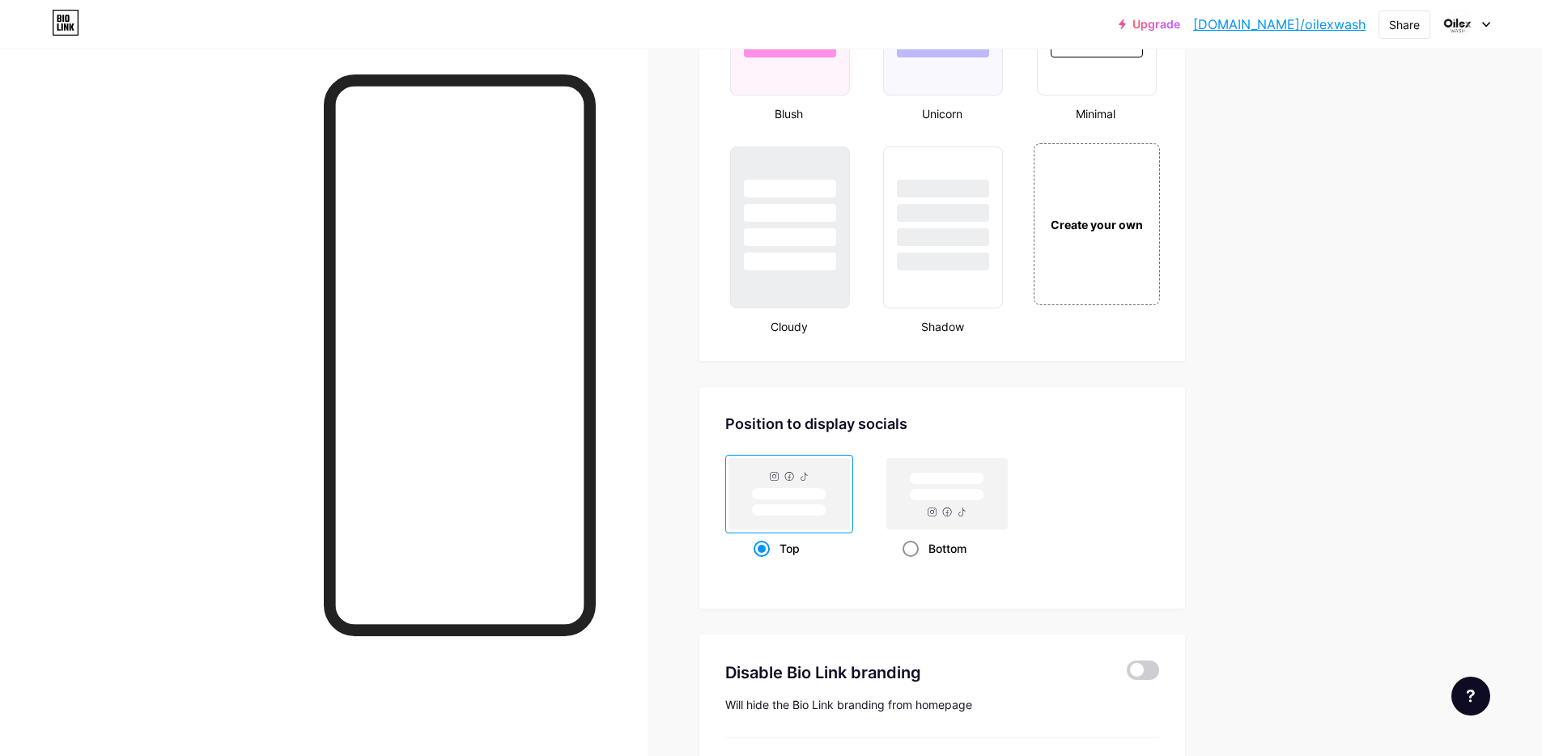
radio input "true"
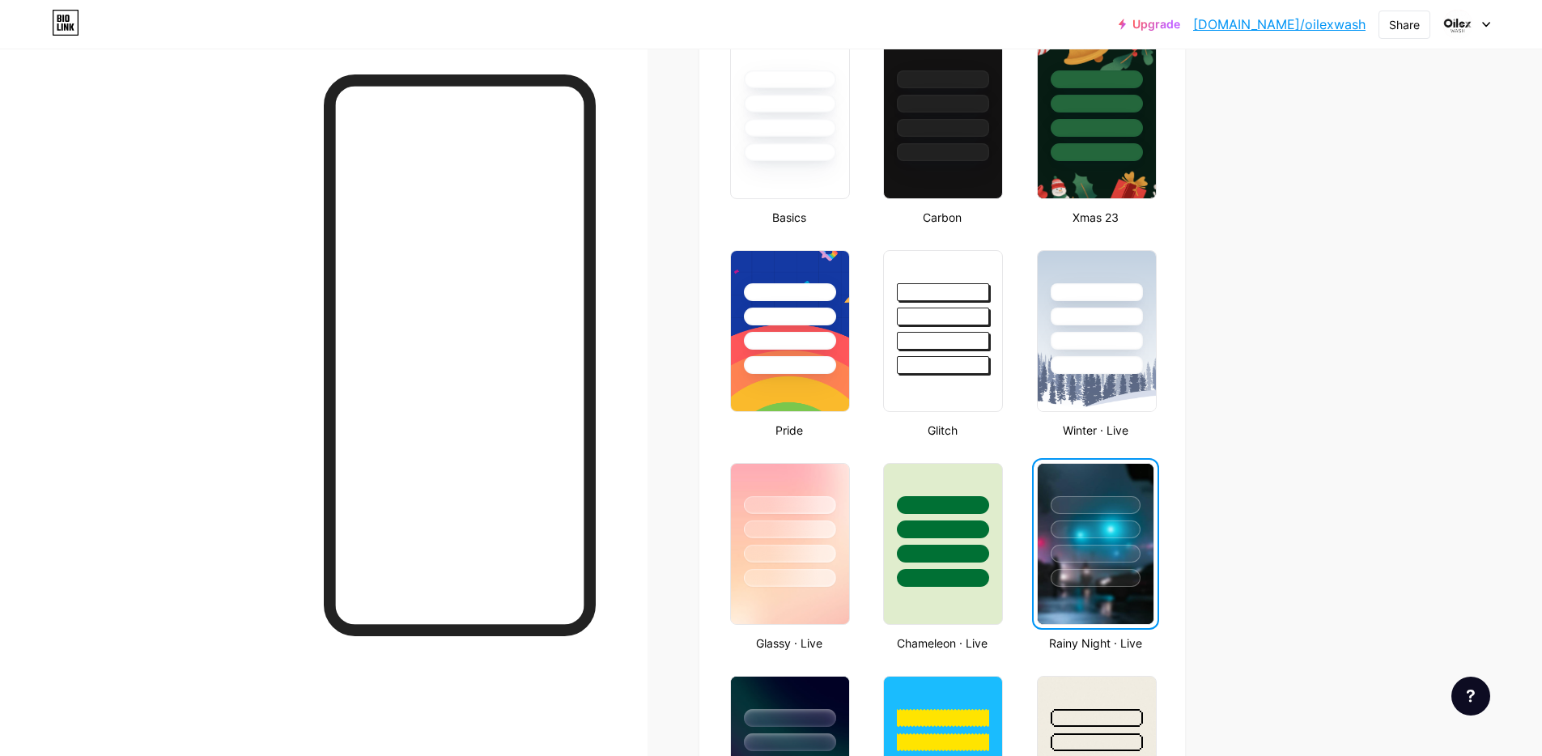
scroll to position [0, 0]
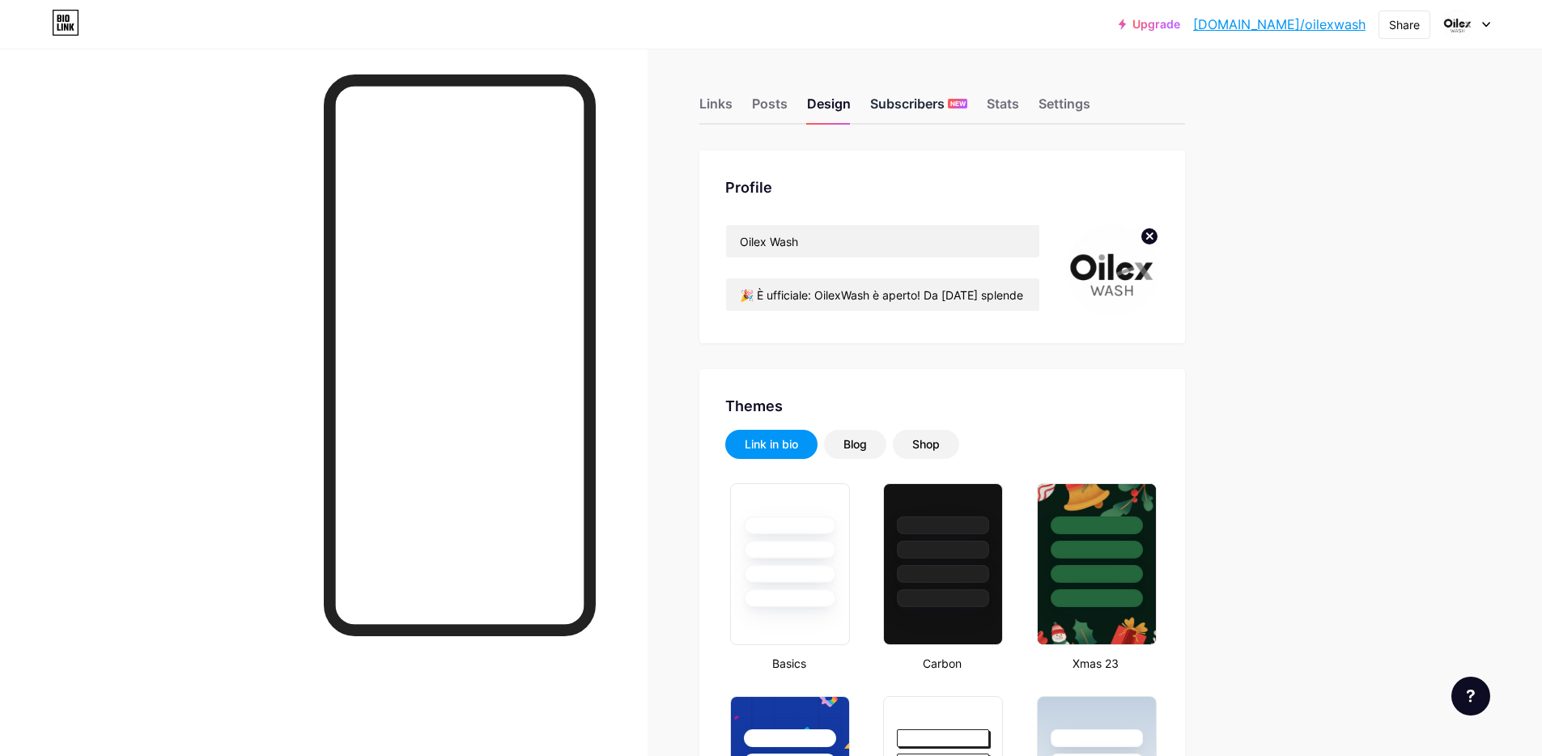
click at [910, 104] on div "Subscribers NEW" at bounding box center [918, 108] width 97 height 29
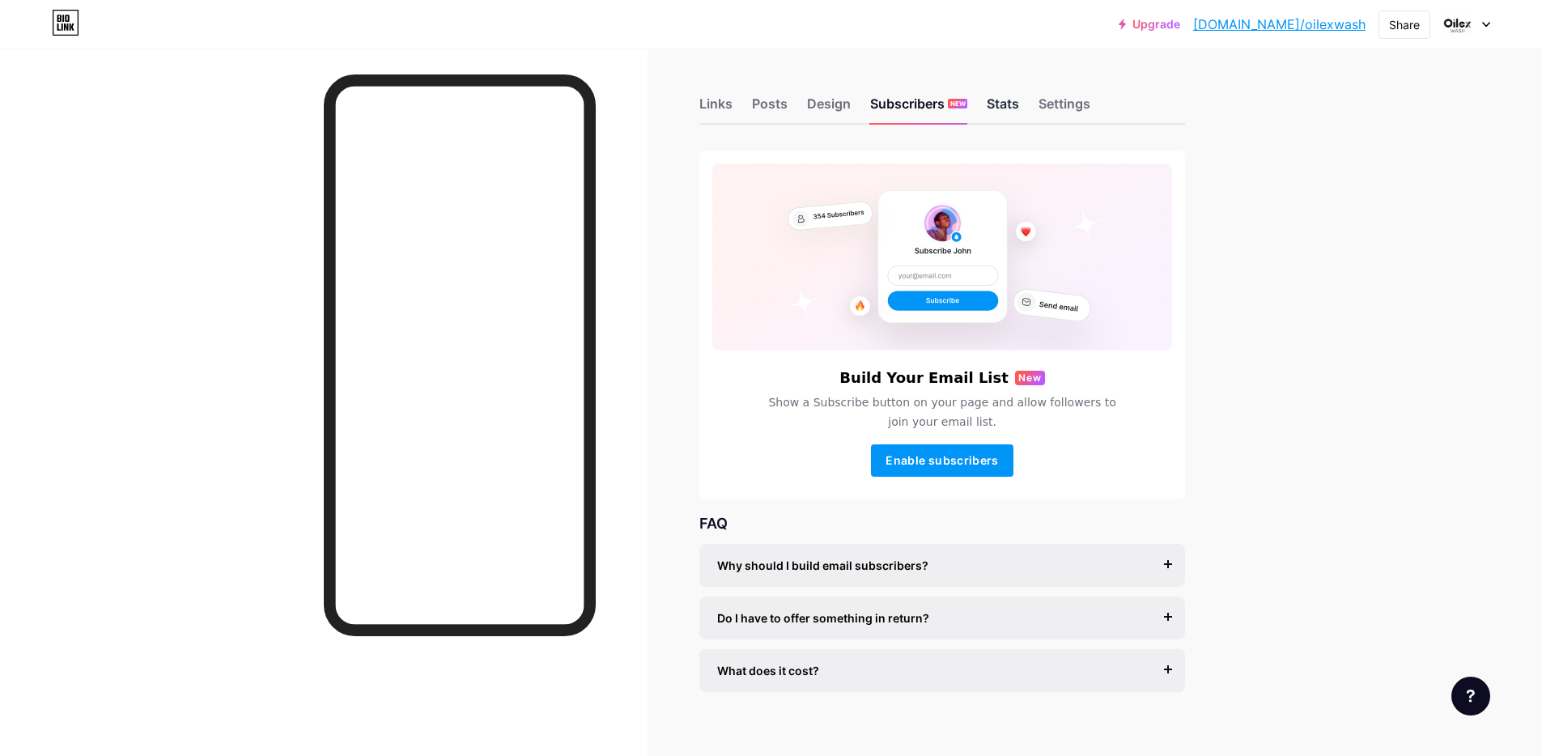
click at [1005, 104] on div "Stats" at bounding box center [1003, 108] width 32 height 29
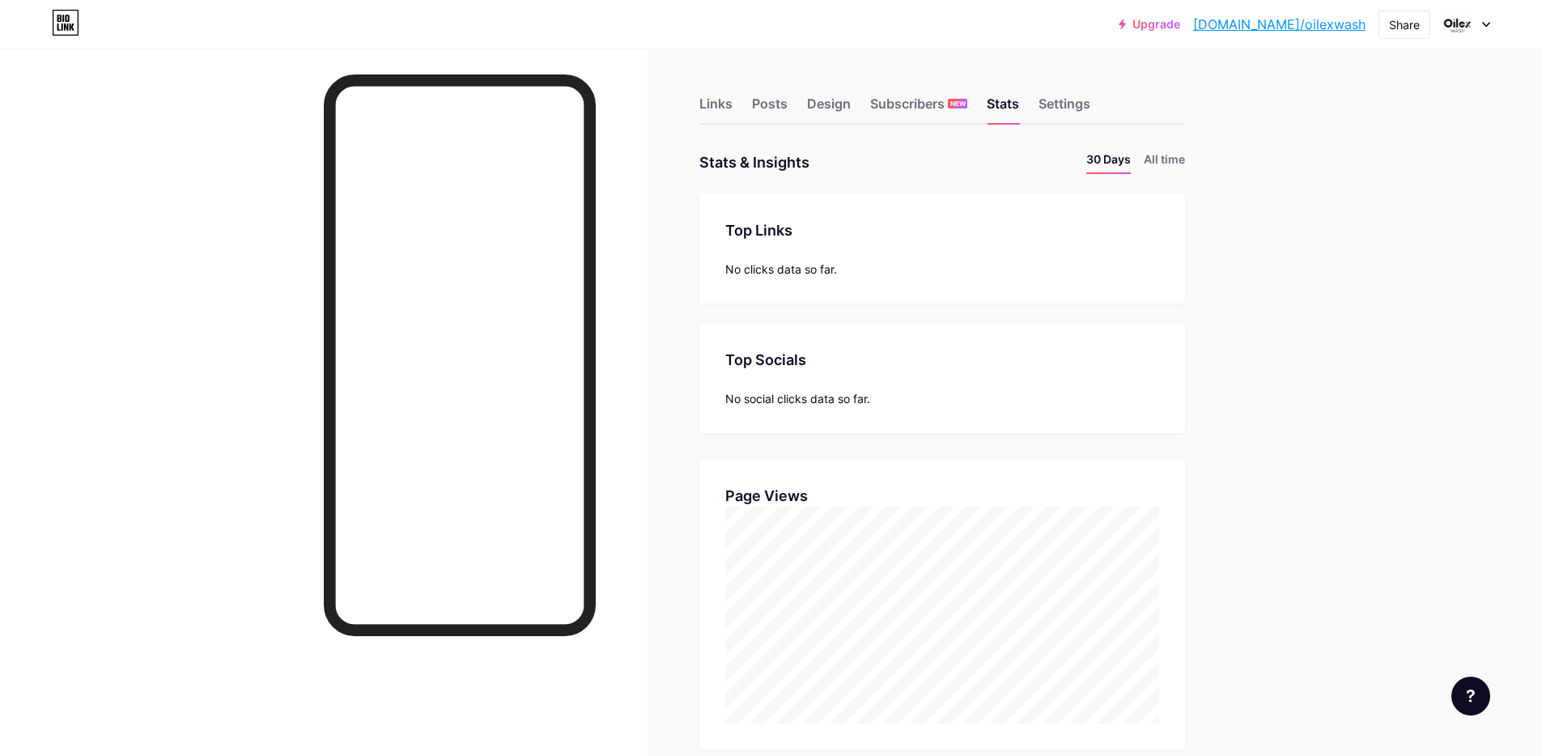
scroll to position [756, 1542]
click at [950, 104] on div "Subscribers NEW" at bounding box center [918, 108] width 97 height 29
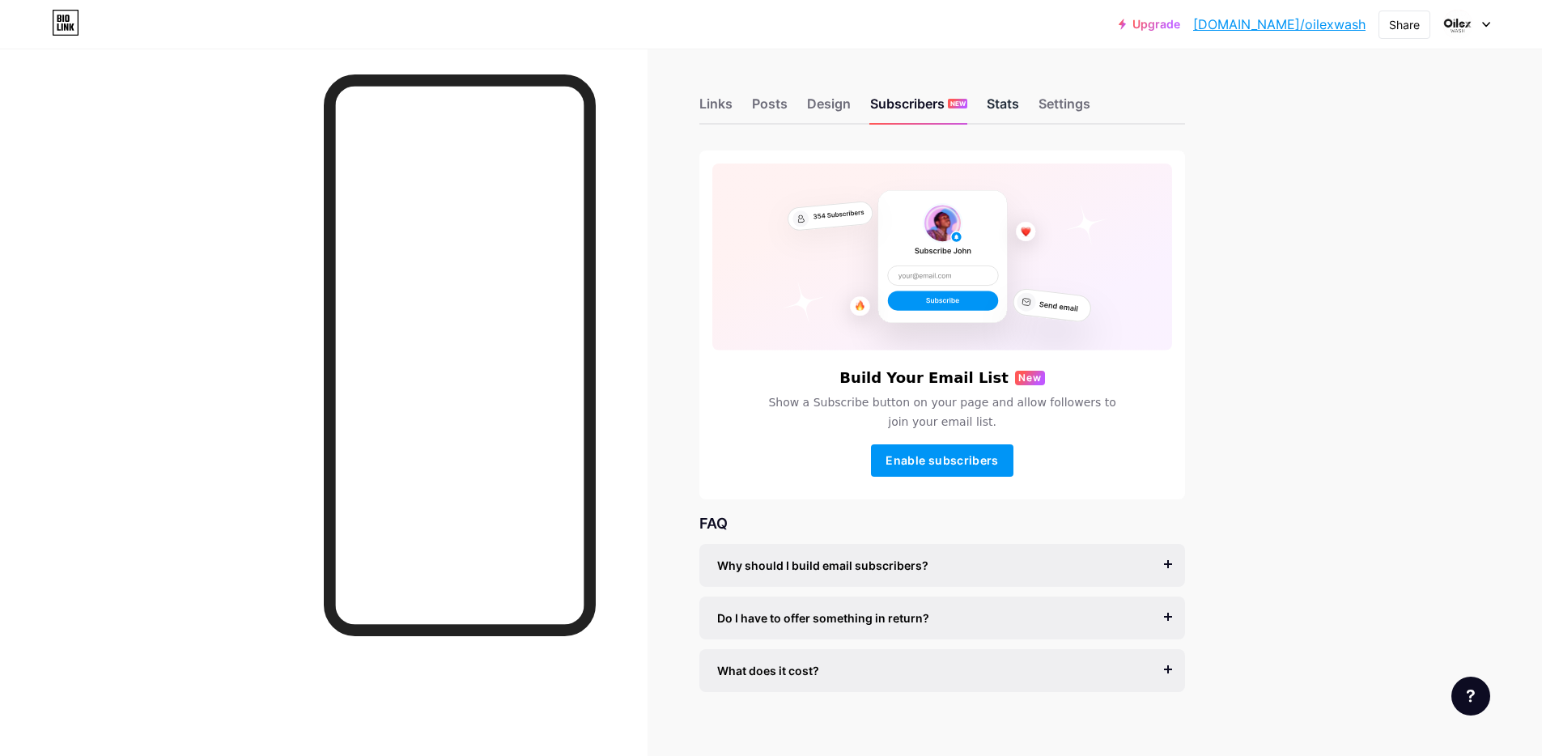
click at [1008, 104] on div "Stats" at bounding box center [1003, 108] width 32 height 29
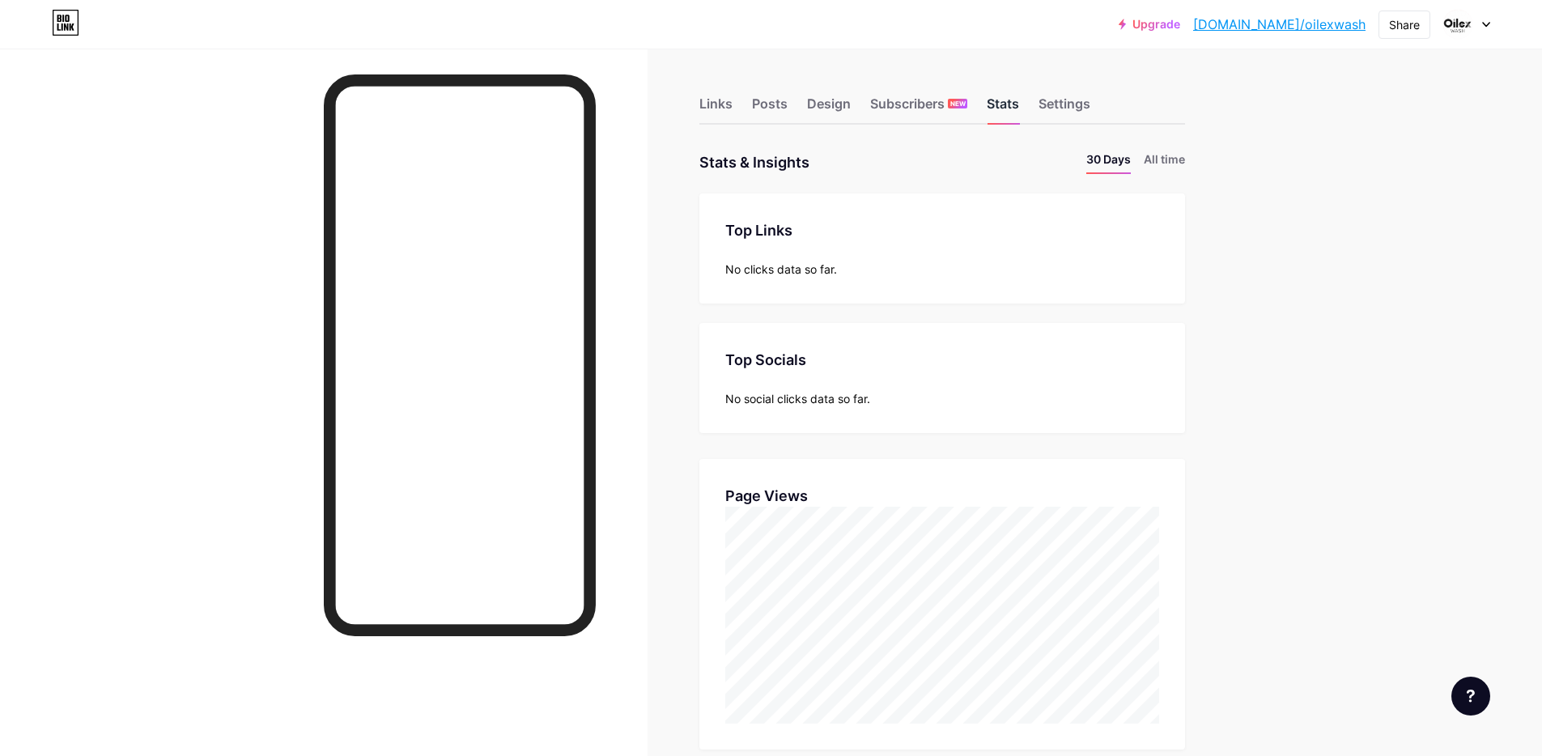
scroll to position [756, 1542]
click at [1063, 104] on div "Settings" at bounding box center [1064, 108] width 52 height 29
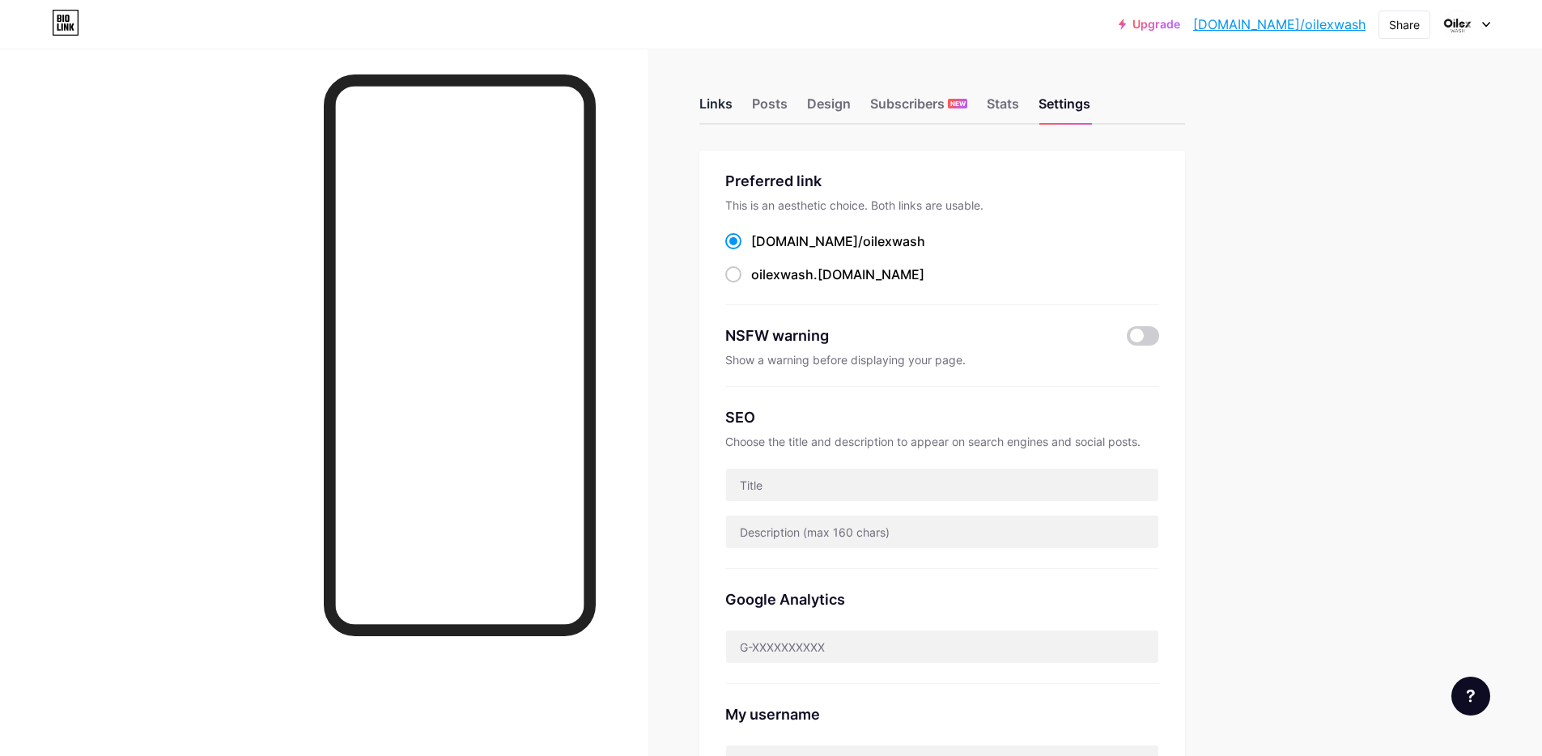
click at [710, 103] on div "Links" at bounding box center [715, 108] width 33 height 29
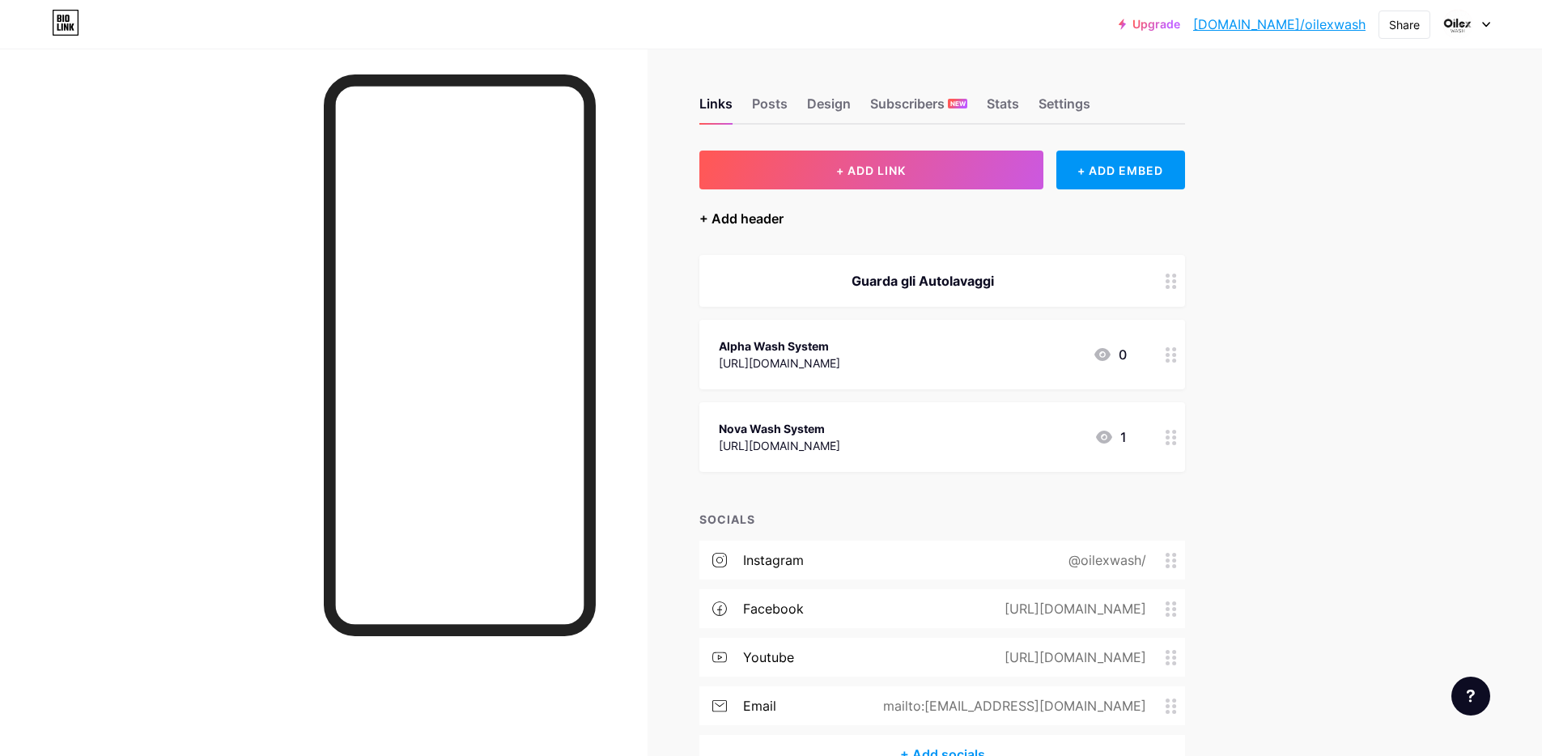
click at [767, 217] on div "+ Add header" at bounding box center [741, 218] width 84 height 19
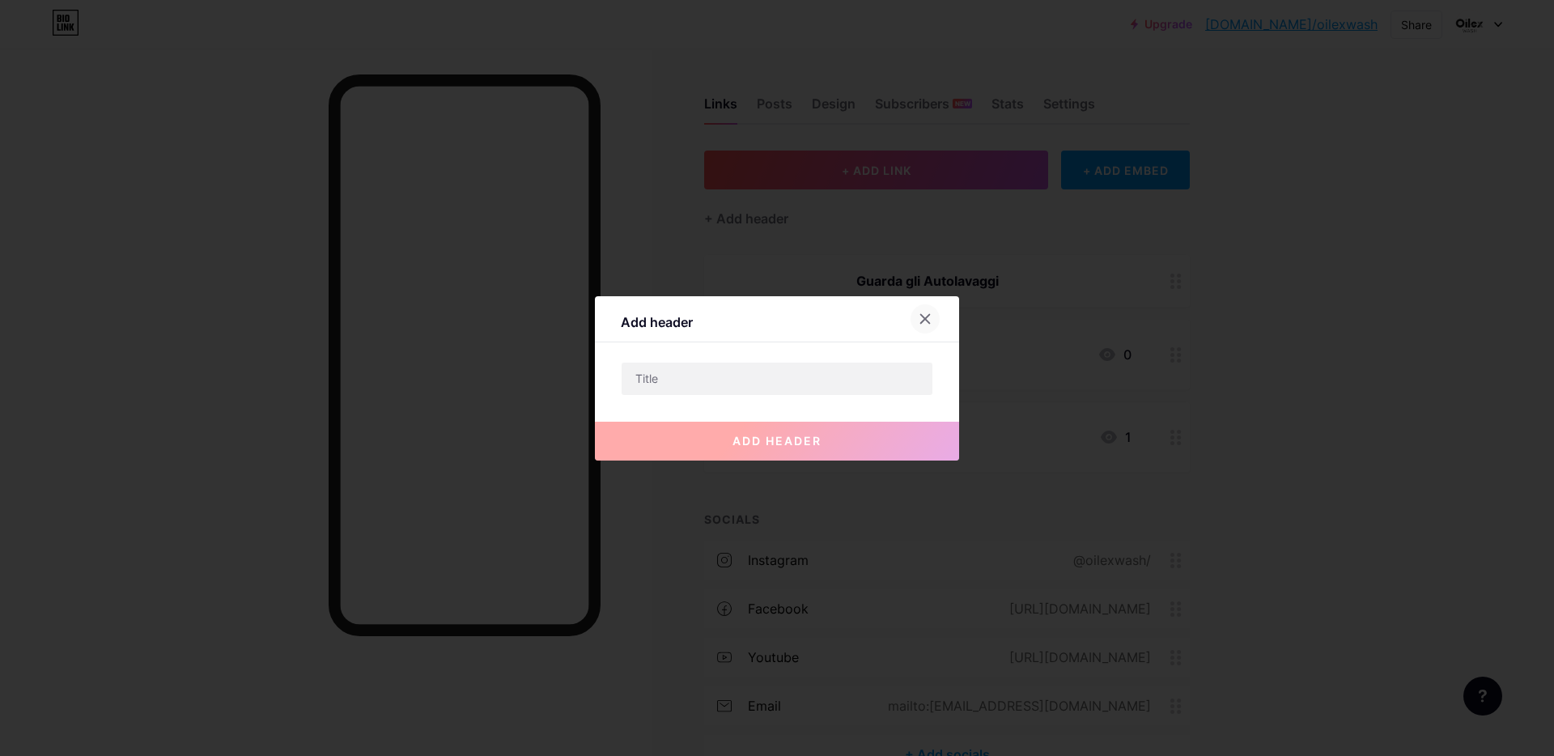
click at [919, 316] on icon at bounding box center [925, 318] width 13 height 13
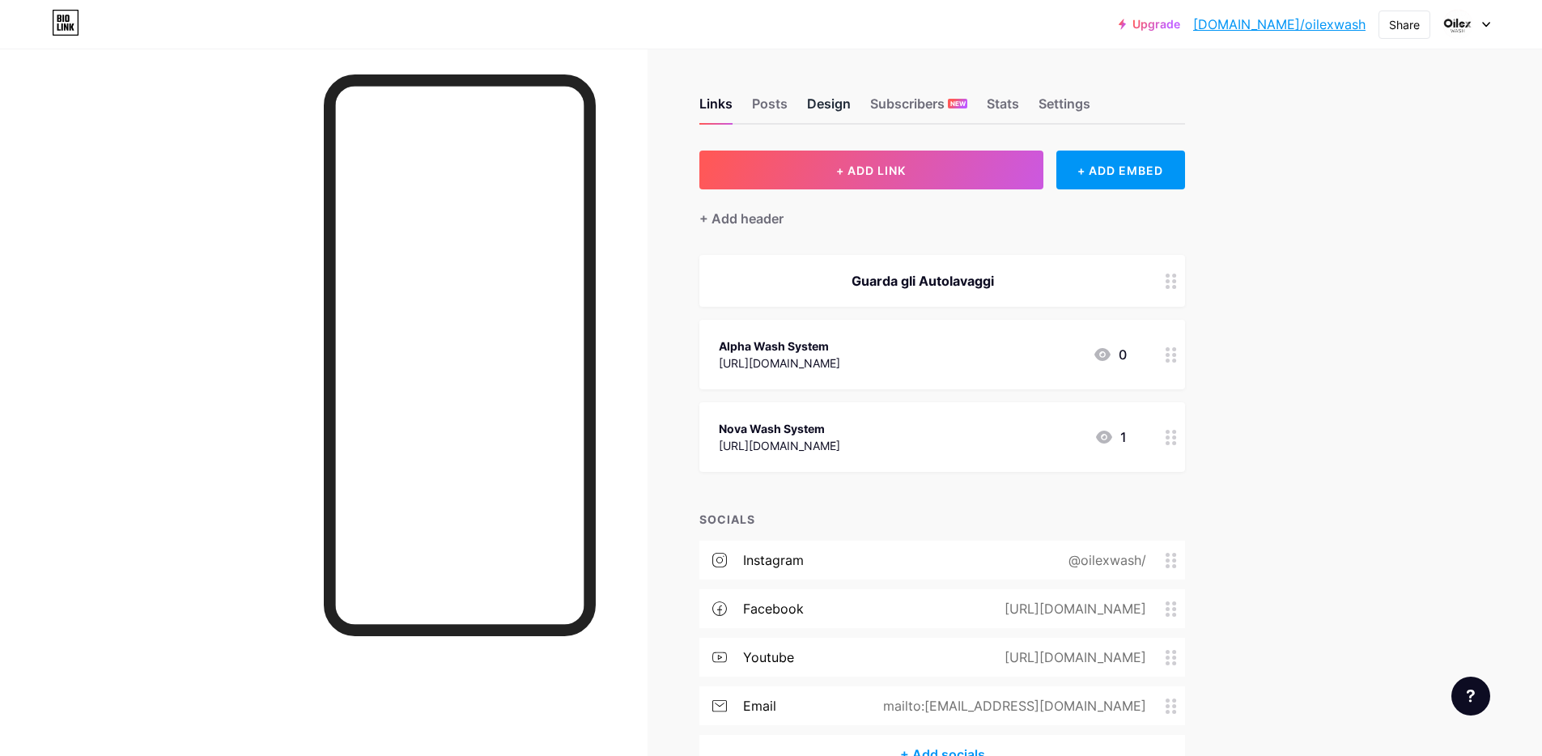
click at [821, 104] on div "Design" at bounding box center [829, 108] width 44 height 29
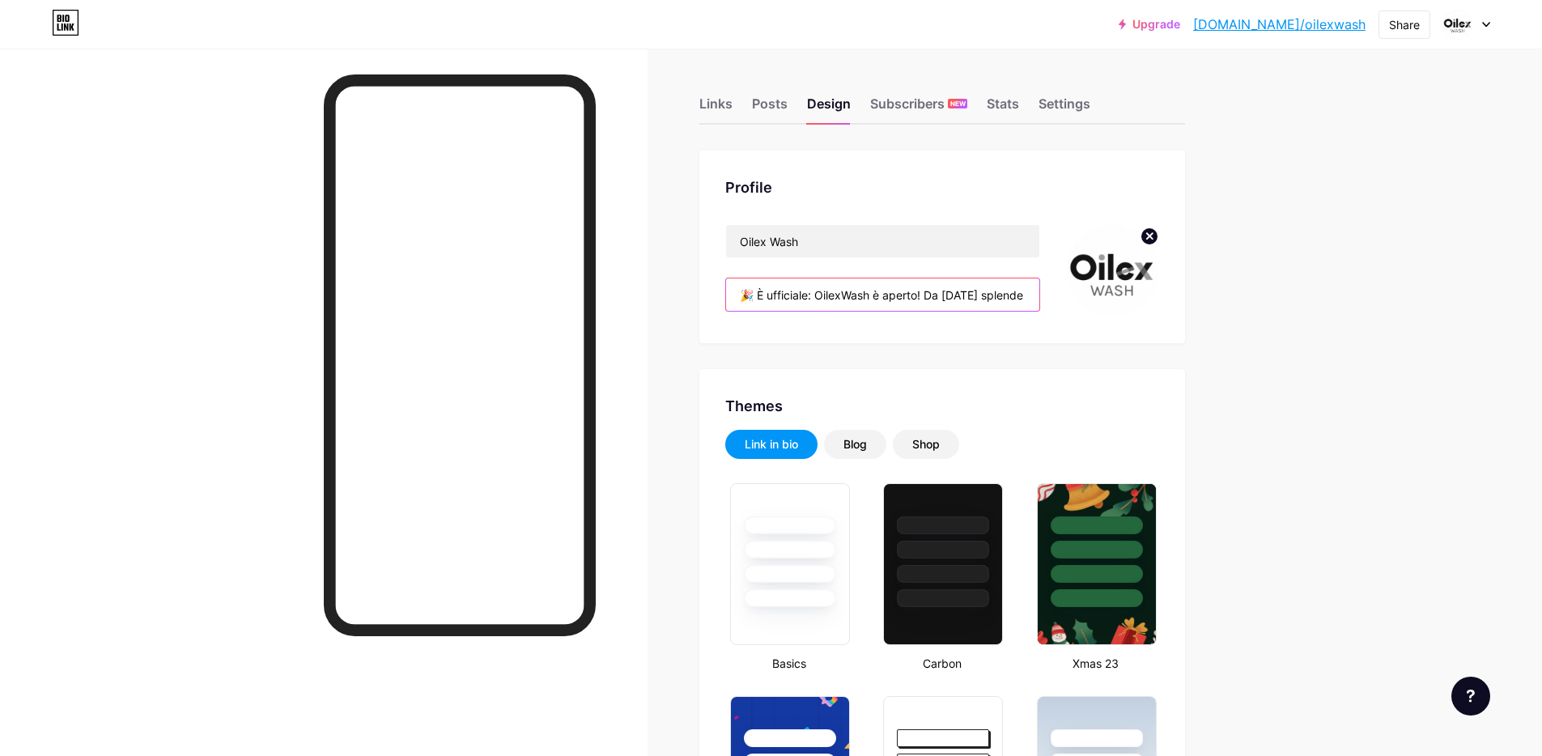
click at [869, 298] on input "🎉 È ufficiale: OilexWash è aperto! Da [DATE] splende non soltanto il sole, ma a…" at bounding box center [882, 294] width 313 height 32
click at [850, 296] on input "🎉 È ufficiale: OilexWash è aperto! Da [DATE] splende non soltanto il sole, ma a…" at bounding box center [882, 294] width 313 height 32
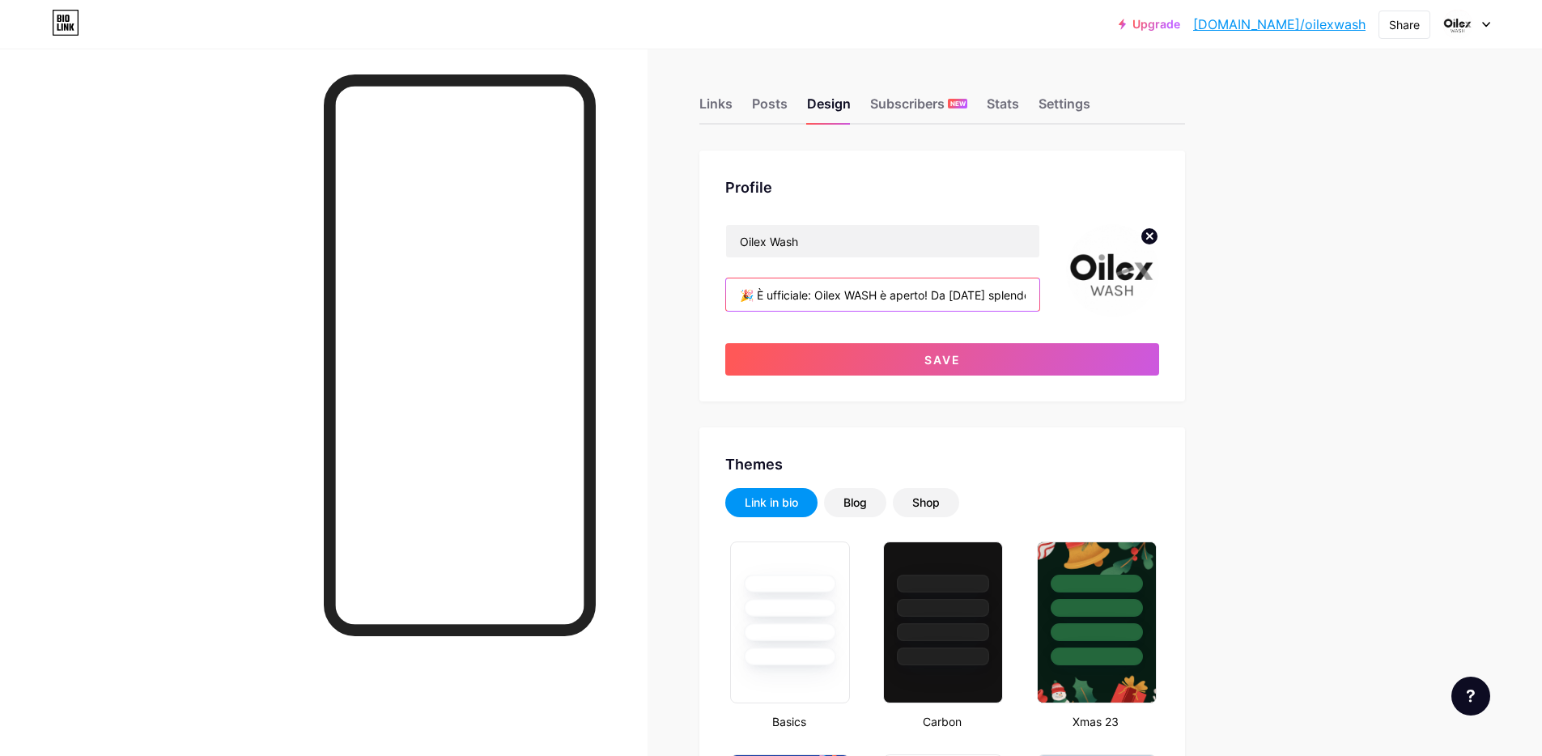
click at [891, 295] on input "🎉 È ufficiale: Oilex WASH è aperto! Da [DATE] splende non soltanto il sole, ma …" at bounding box center [882, 294] width 313 height 32
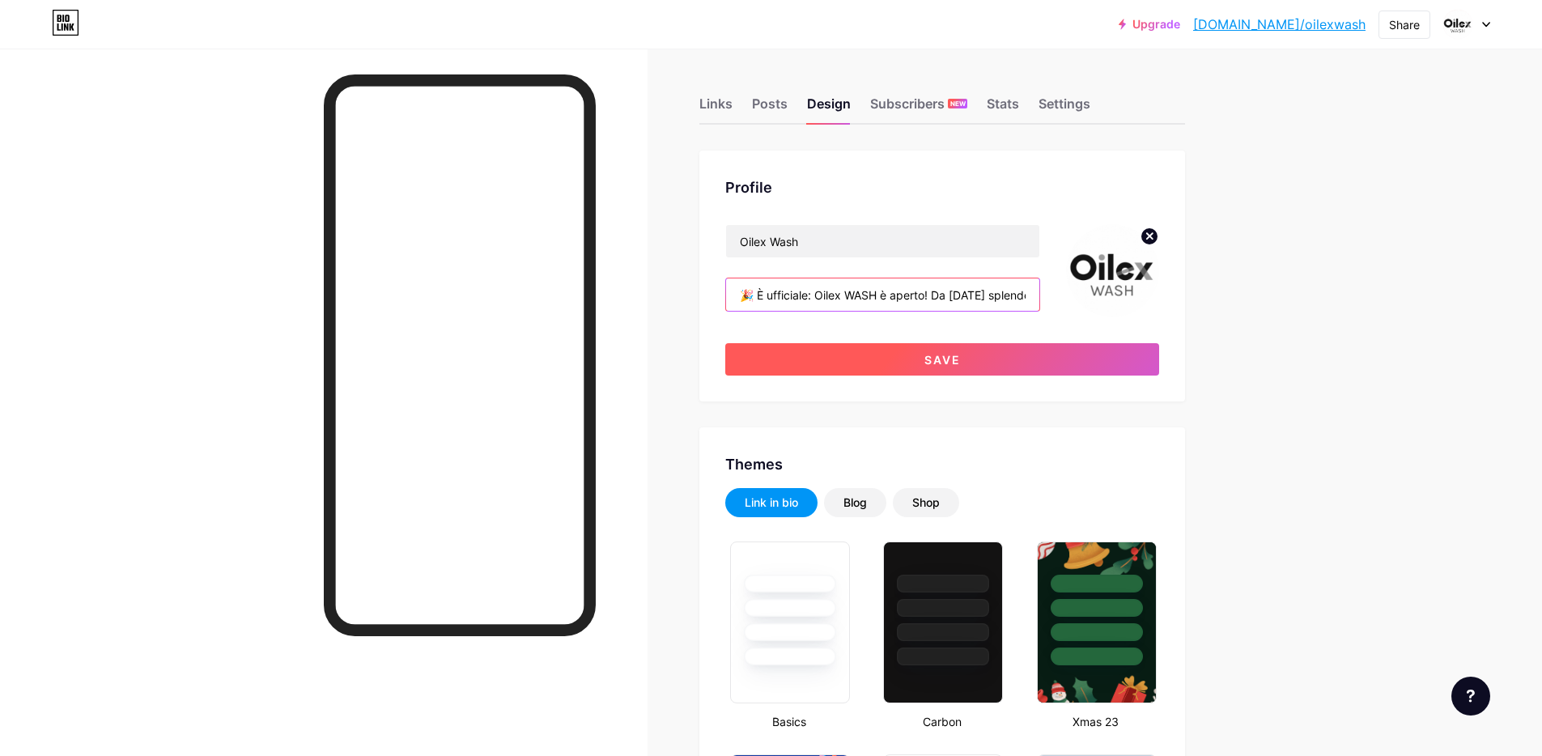
type input "🎉 È ufficiale: Oilex WASH è aperto! Da [DATE] splende non soltanto il sole, ma …"
click at [954, 363] on span "Save" at bounding box center [942, 360] width 36 height 14
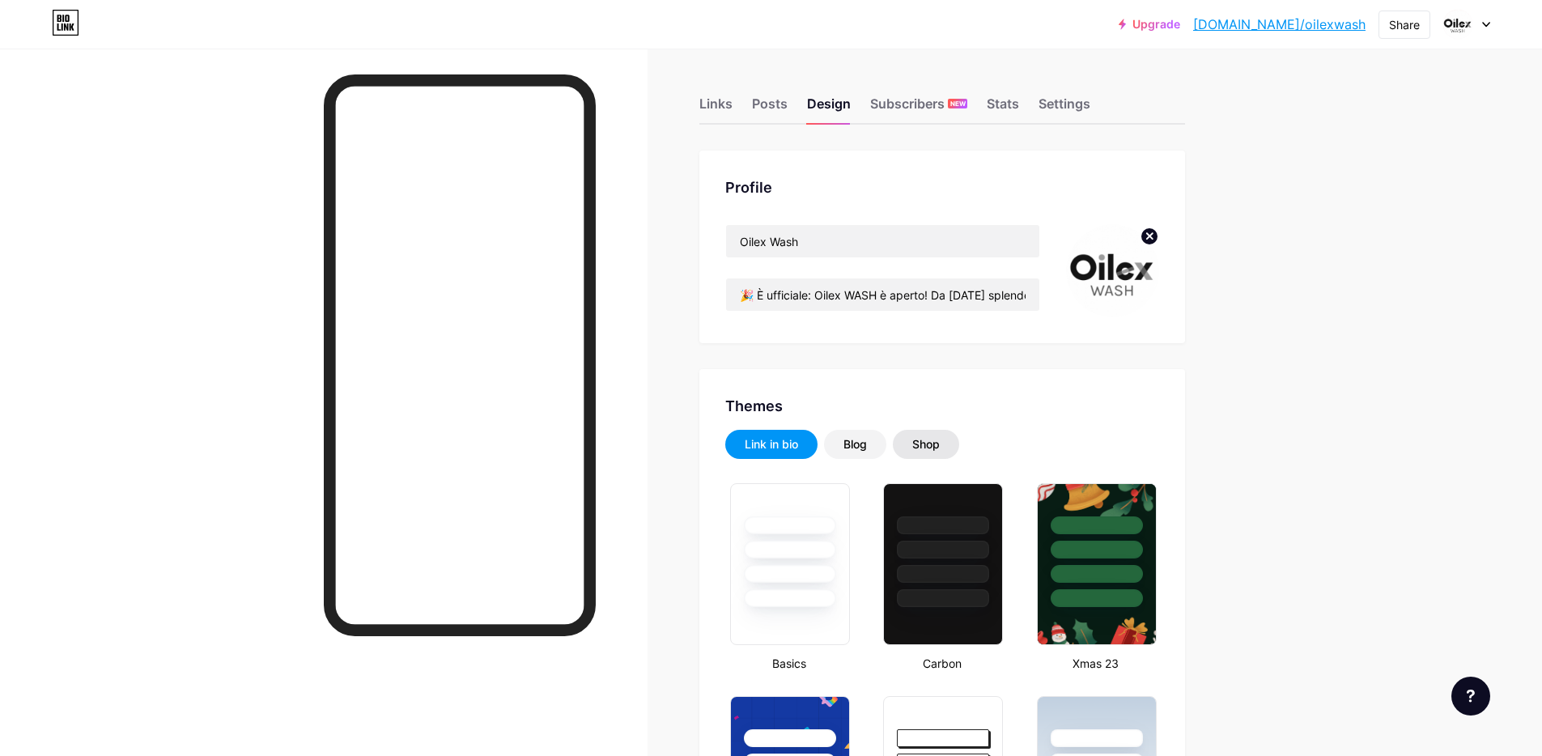
click at [929, 438] on div "Shop" at bounding box center [926, 444] width 28 height 16
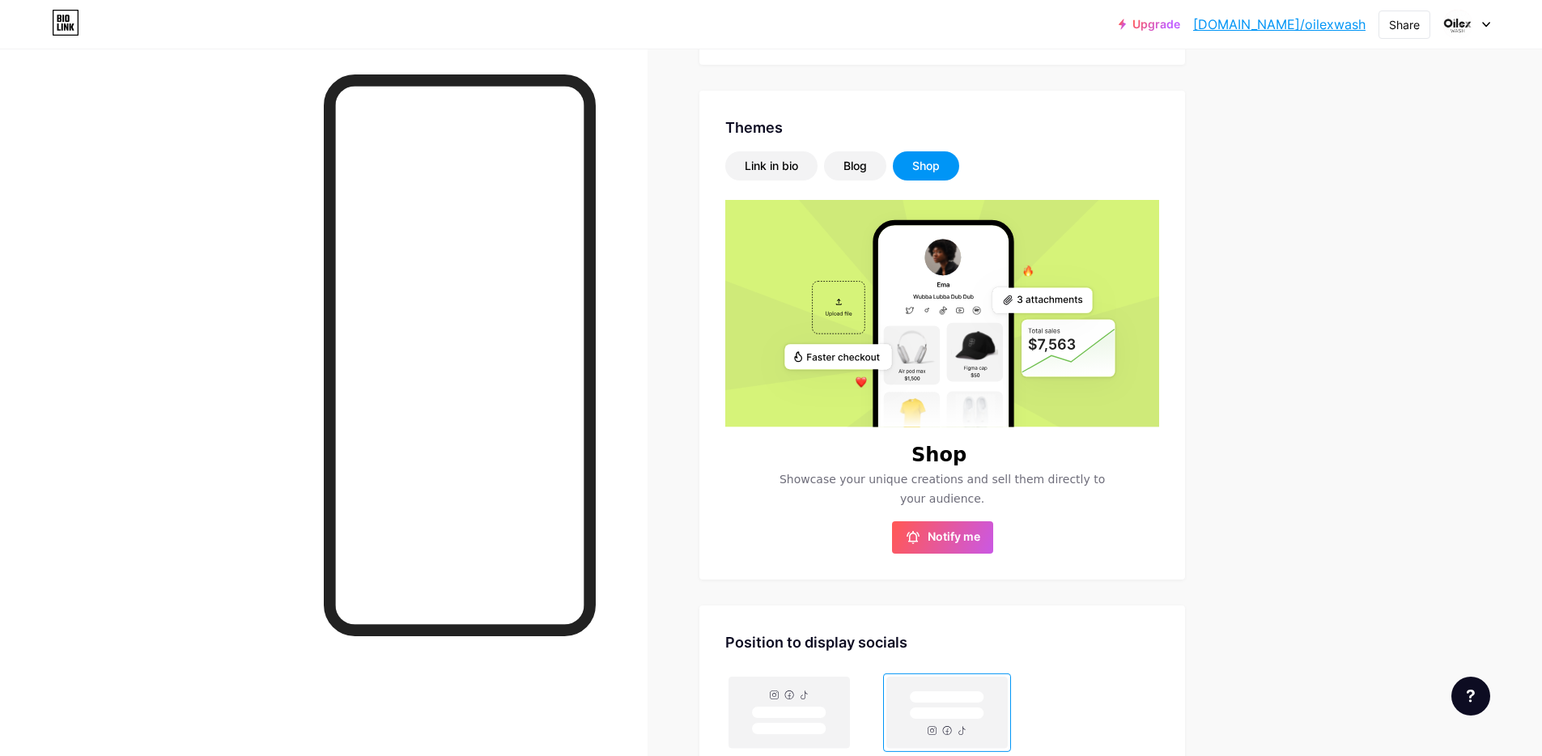
scroll to position [206, 0]
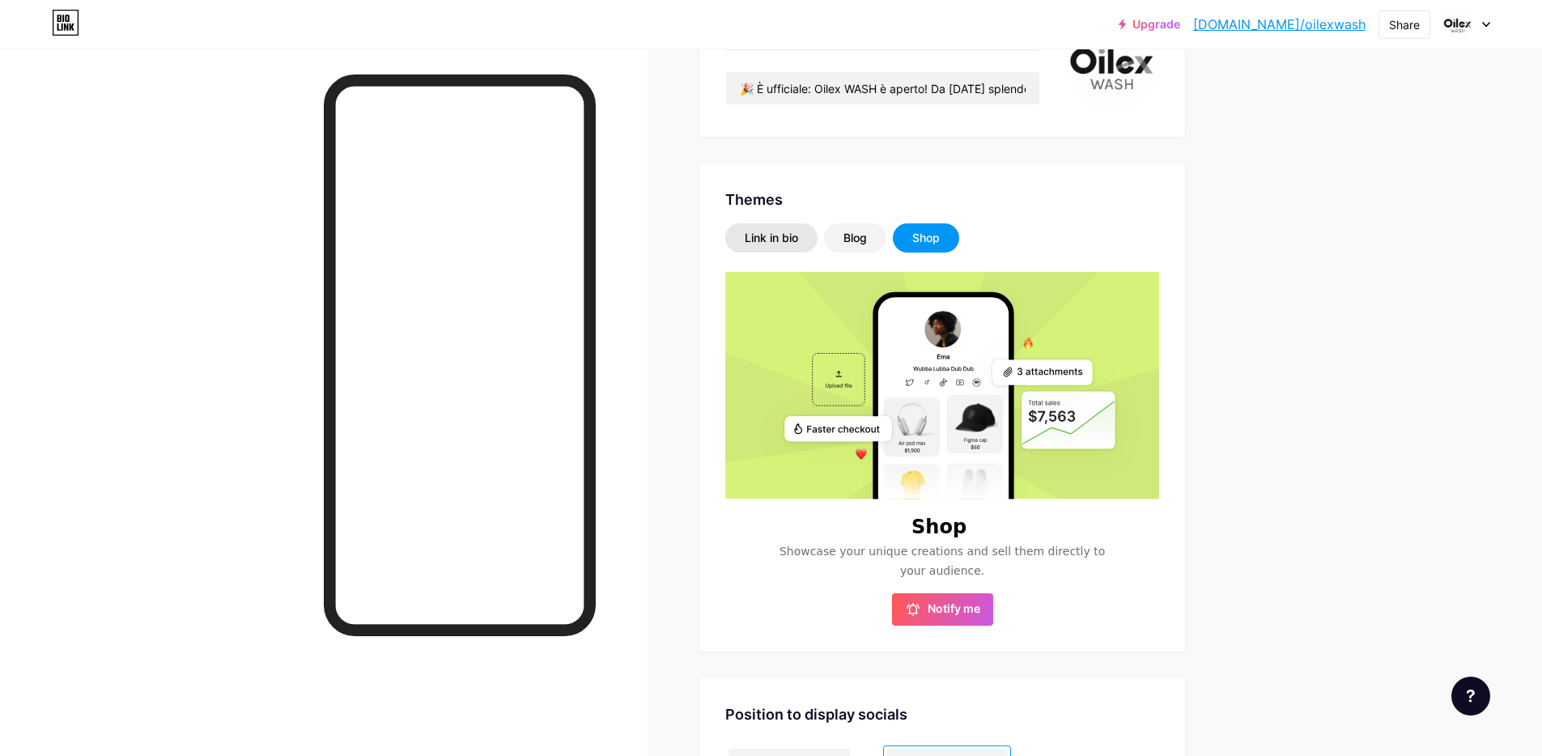
click at [794, 232] on div "Link in bio" at bounding box center [771, 238] width 53 height 16
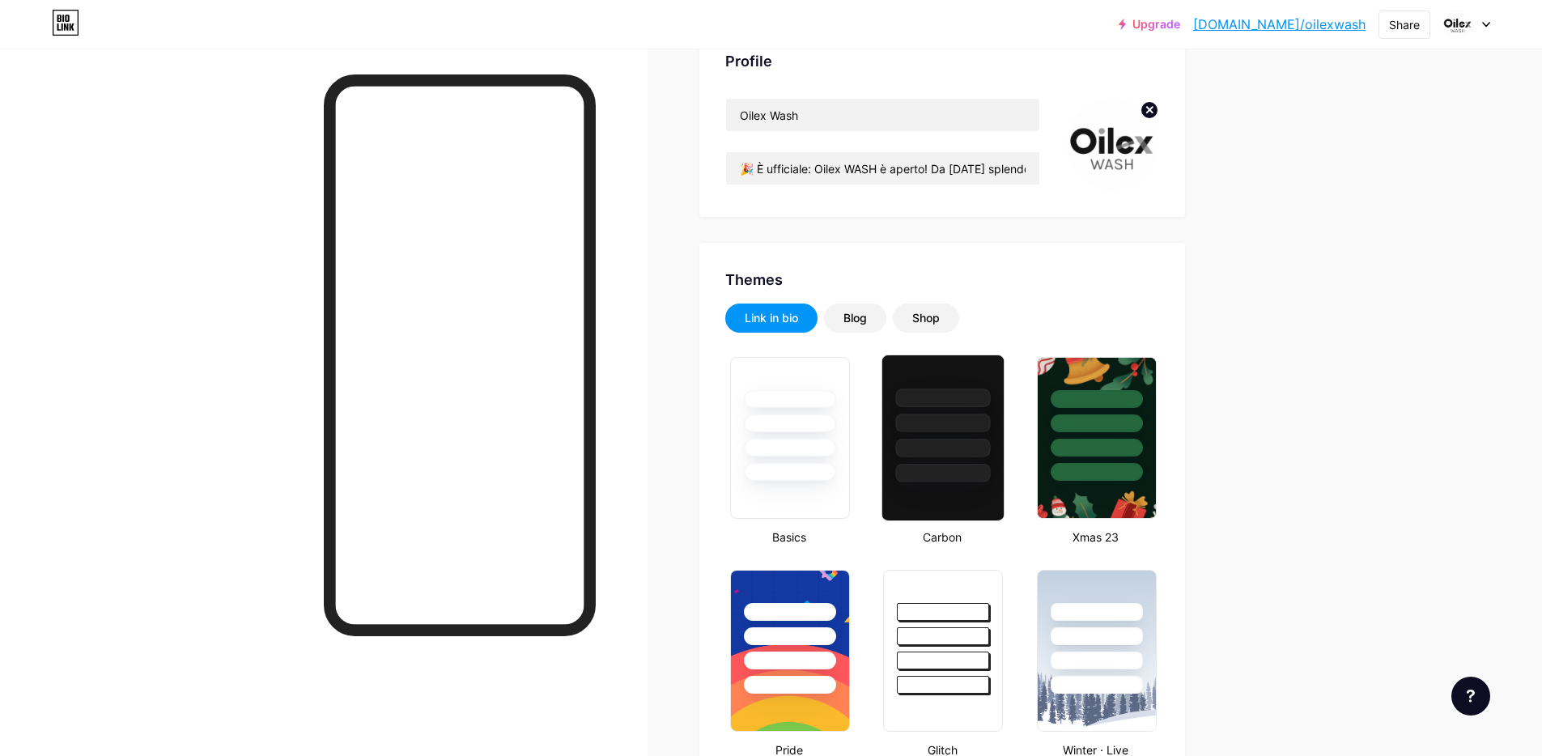
scroll to position [0, 0]
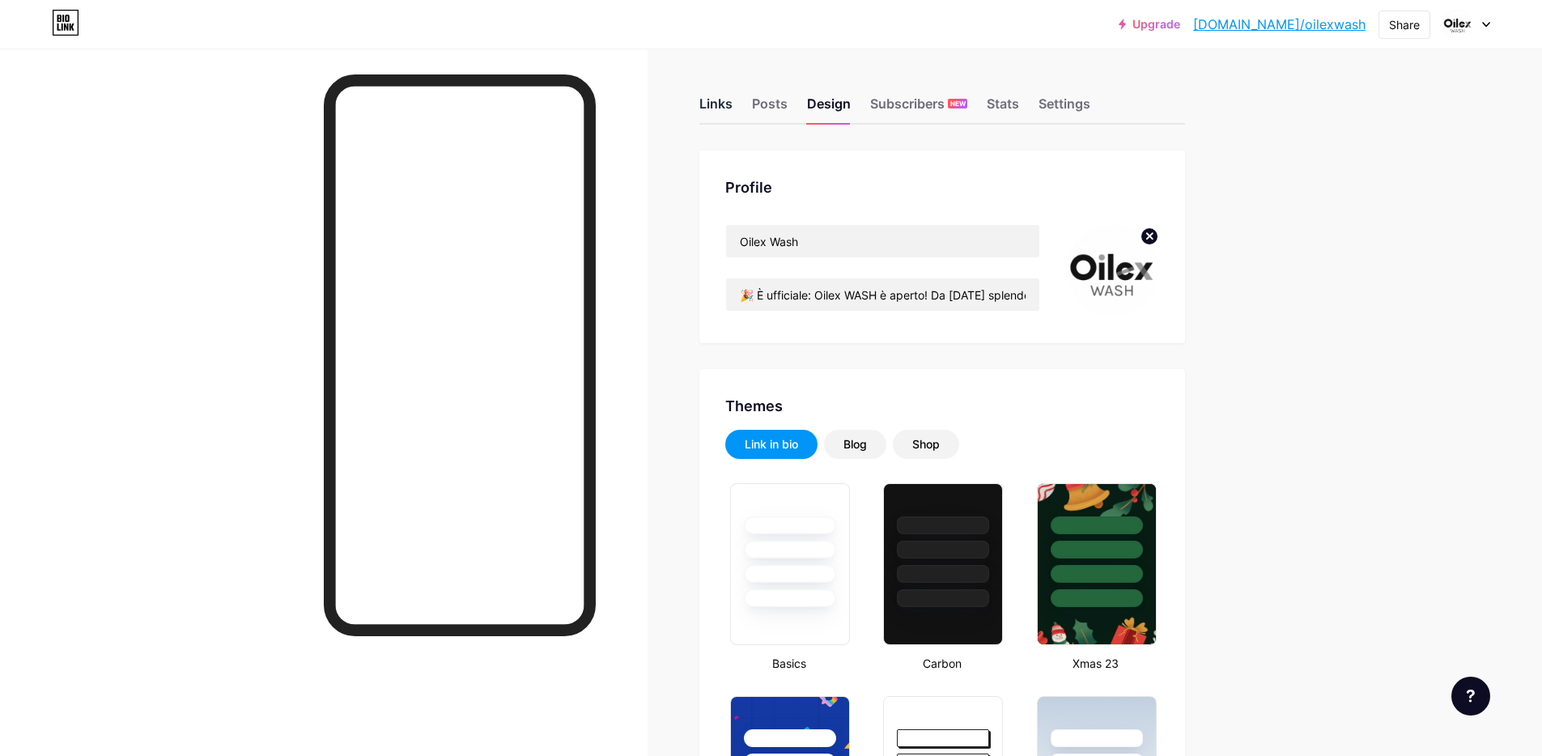
click at [719, 101] on div "Links" at bounding box center [715, 108] width 33 height 29
